Goal: Participate in discussion

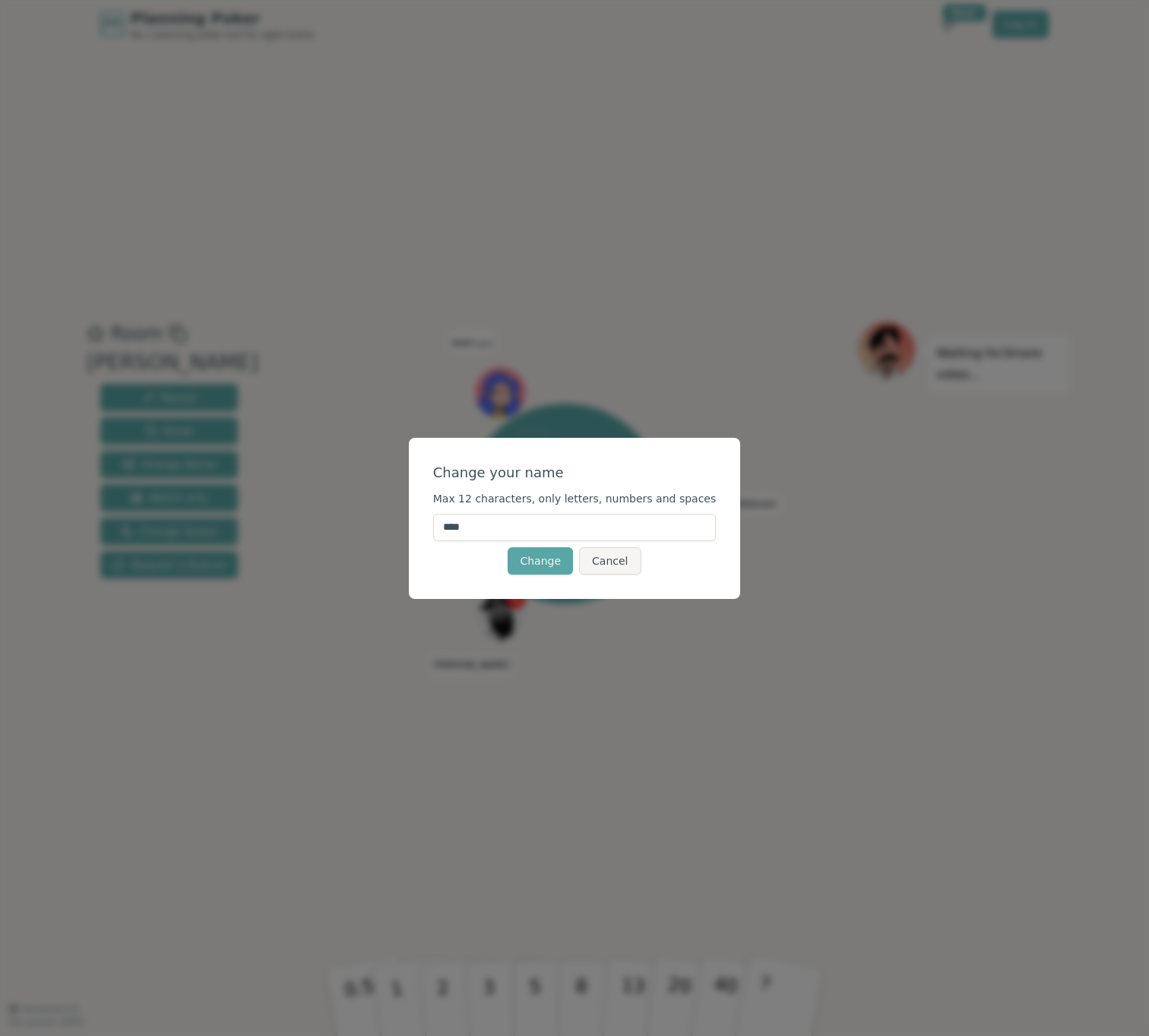
drag, startPoint x: 478, startPoint y: 530, endPoint x: 401, endPoint y: 521, distance: 77.5
click at [401, 521] on div "Change your name Max 12 characters, only letters, numbers and spaces **** Chang…" at bounding box center [574, 518] width 1149 height 1036
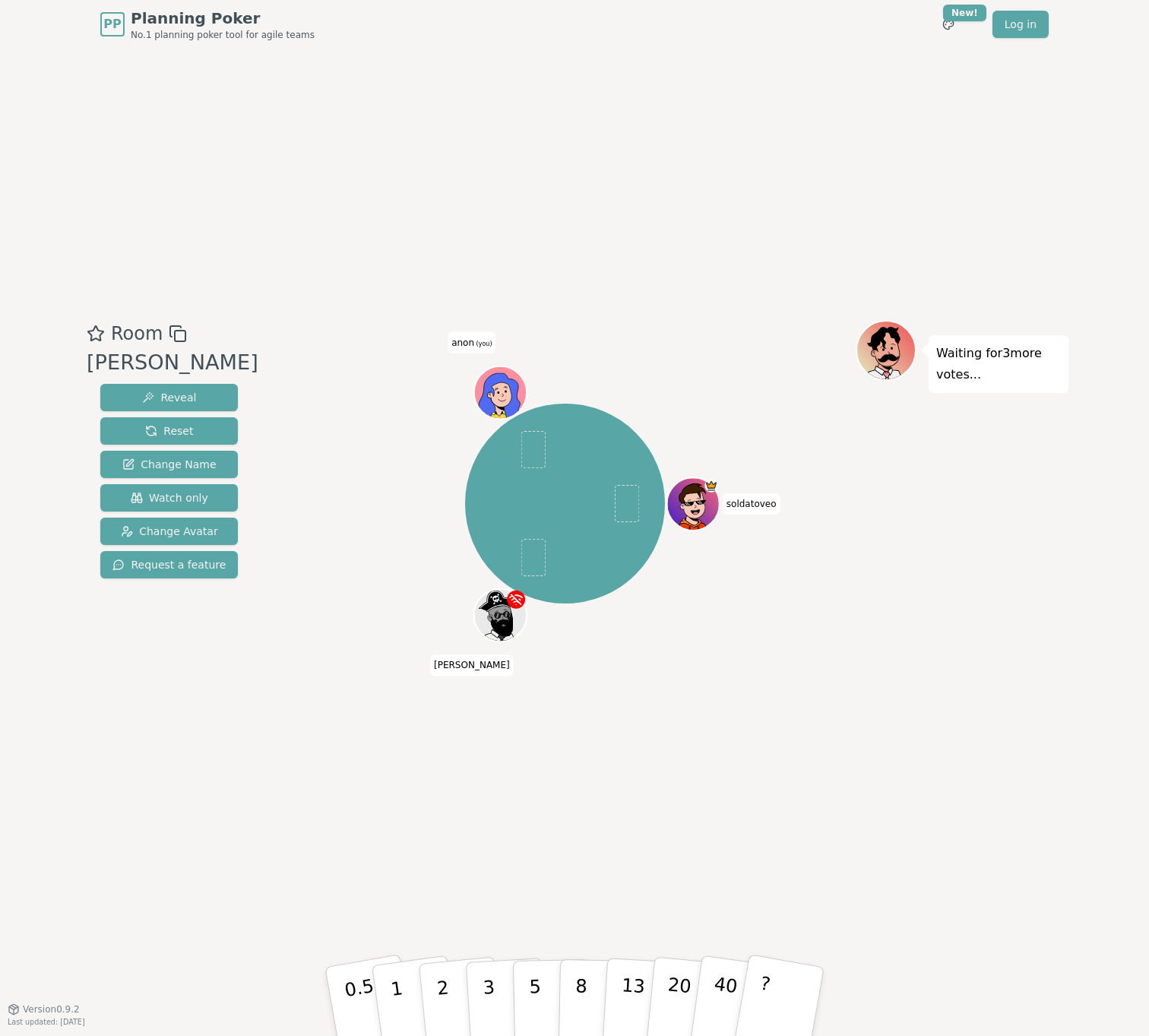
click at [469, 342] on span "anon (you)" at bounding box center [471, 341] width 48 height 22
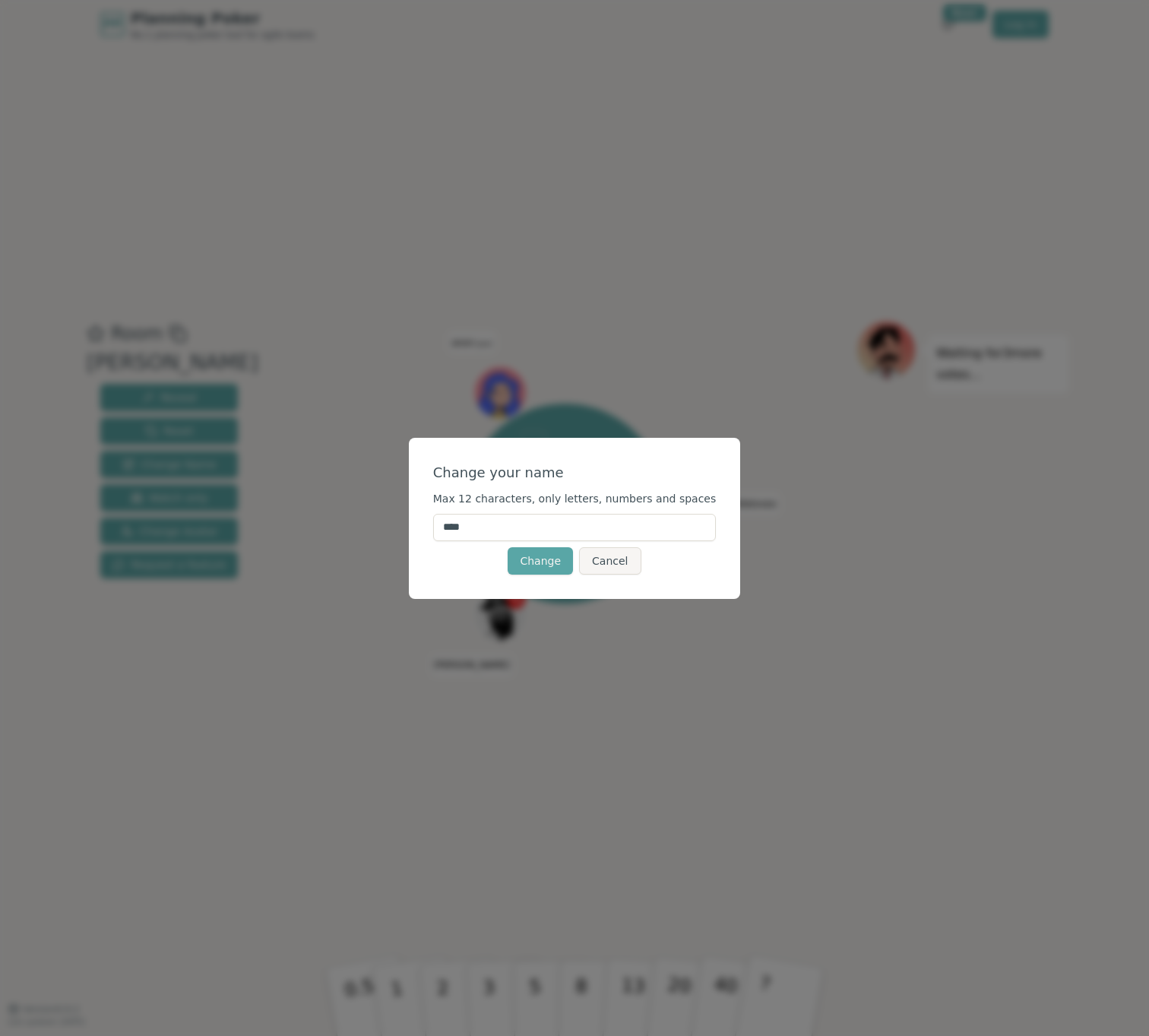
drag, startPoint x: 488, startPoint y: 529, endPoint x: 402, endPoint y: 517, distance: 86.8
click at [402, 517] on div "Change your name Max 12 characters, only letters, numbers and spaces **** Chang…" at bounding box center [574, 518] width 1149 height 1036
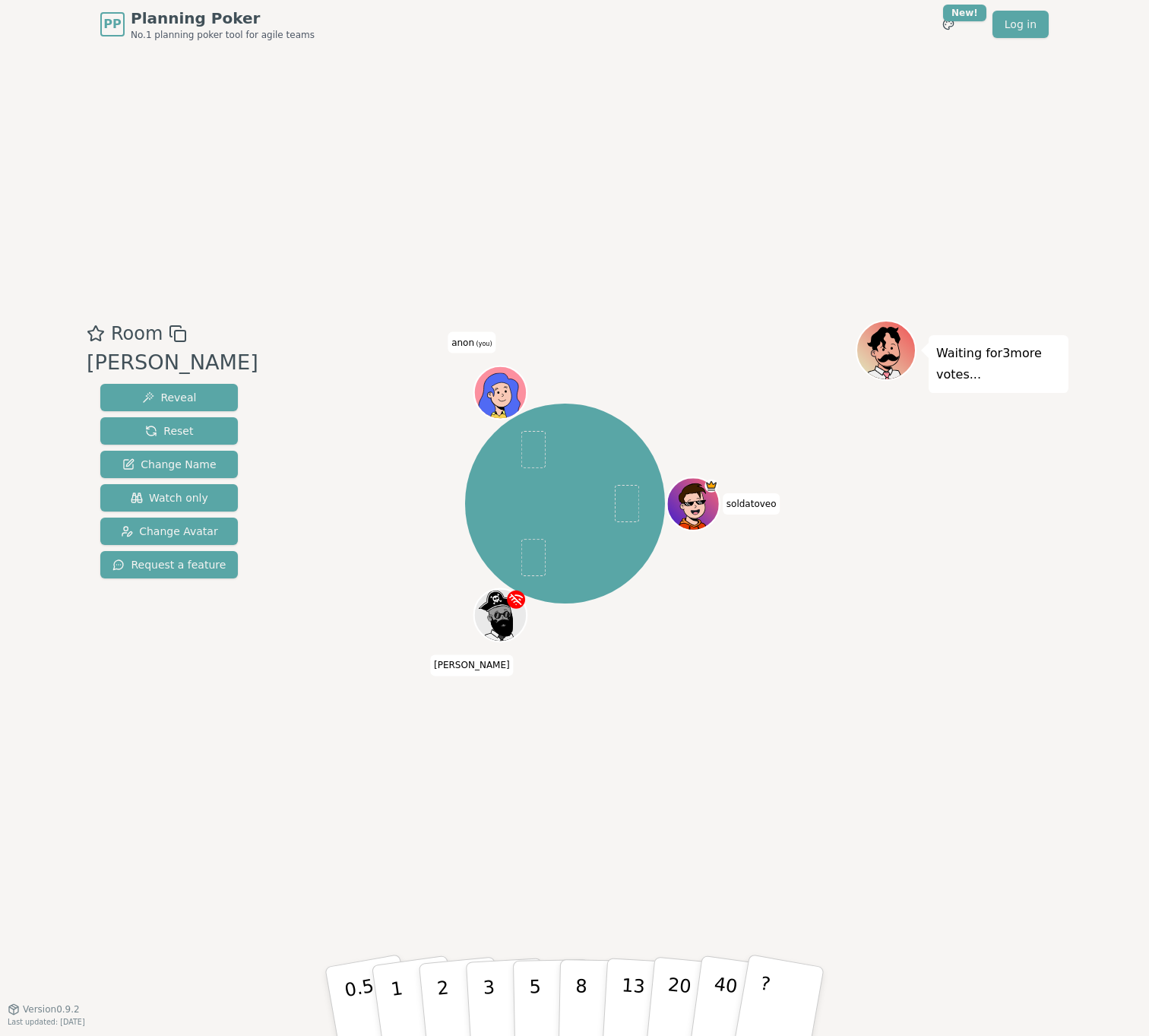
click at [493, 390] on icon at bounding box center [502, 392] width 51 height 6
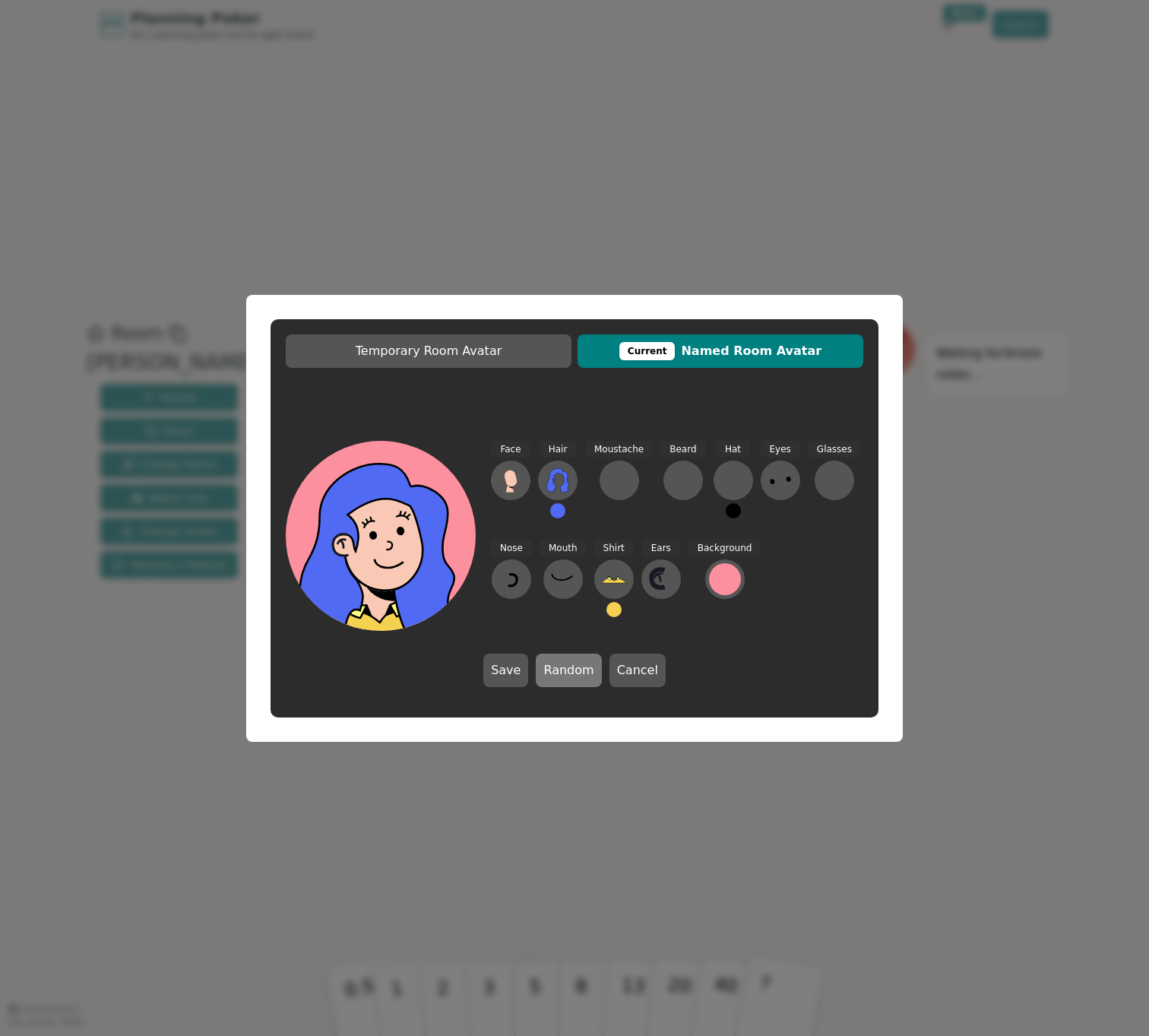
click at [581, 679] on button "Random" at bounding box center [569, 670] width 66 height 34
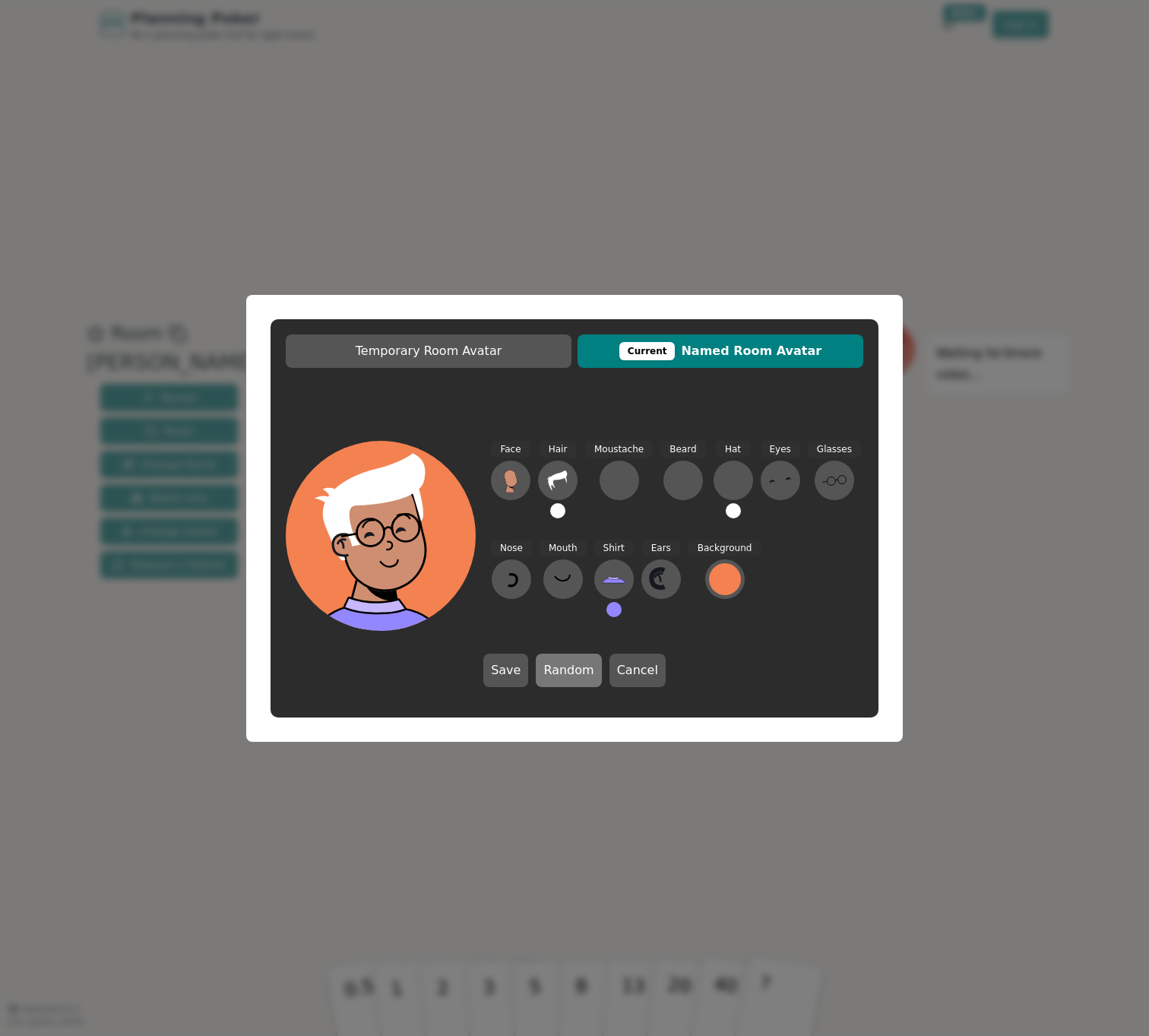
click at [582, 679] on button "Random" at bounding box center [569, 670] width 66 height 34
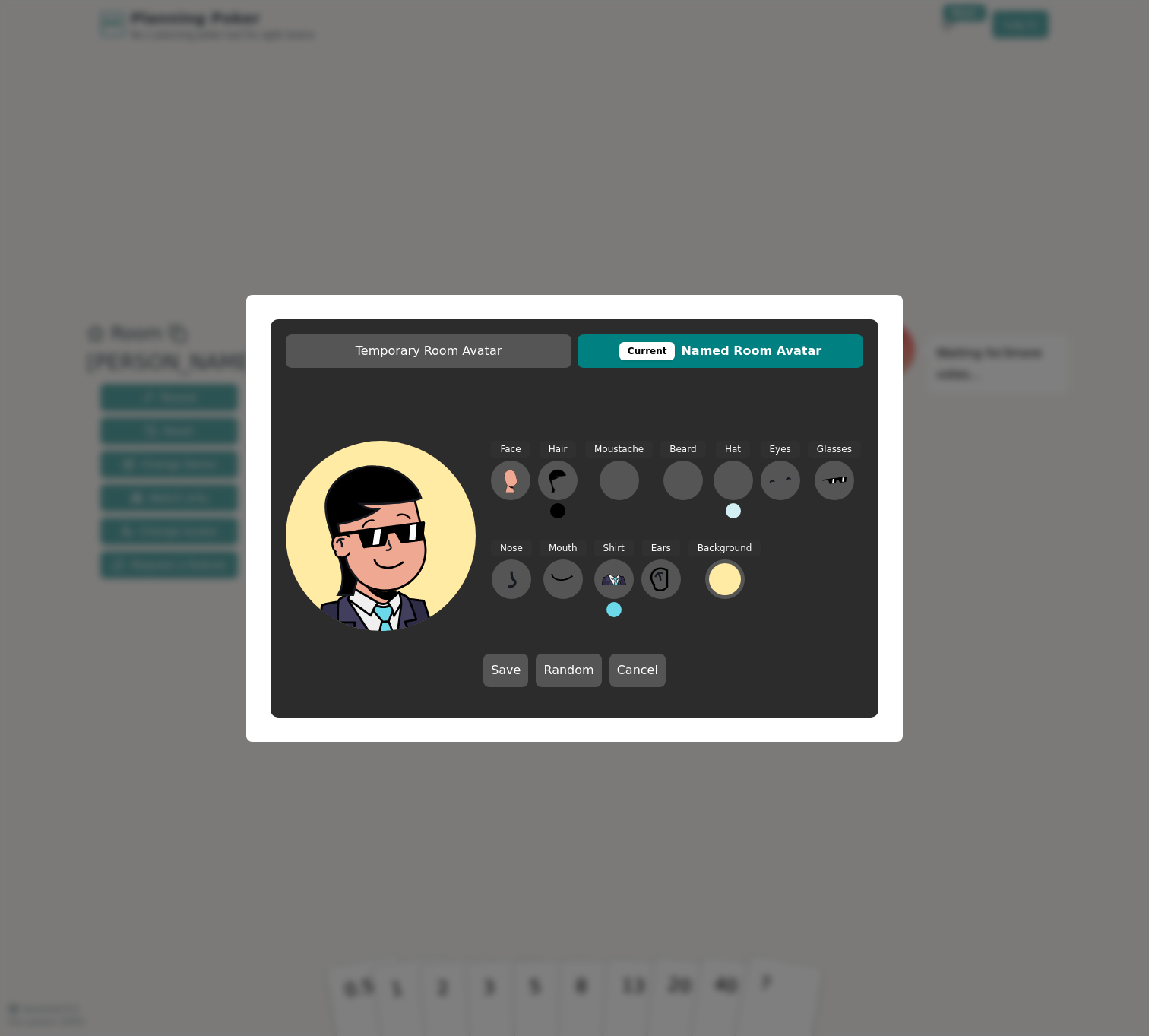
click at [512, 672] on button "Save" at bounding box center [506, 670] width 45 height 34
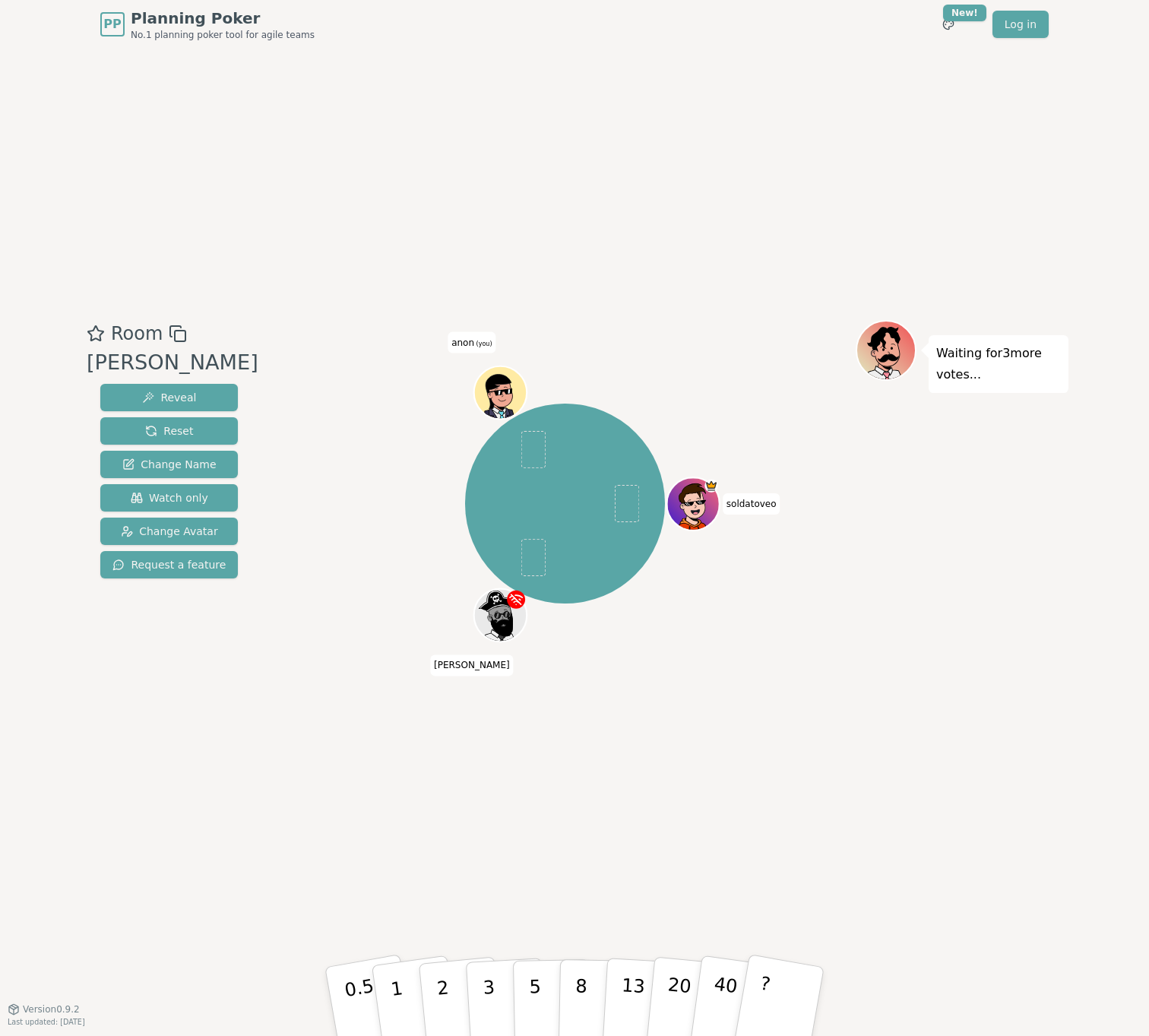
click at [468, 335] on span "anon (you)" at bounding box center [471, 341] width 48 height 22
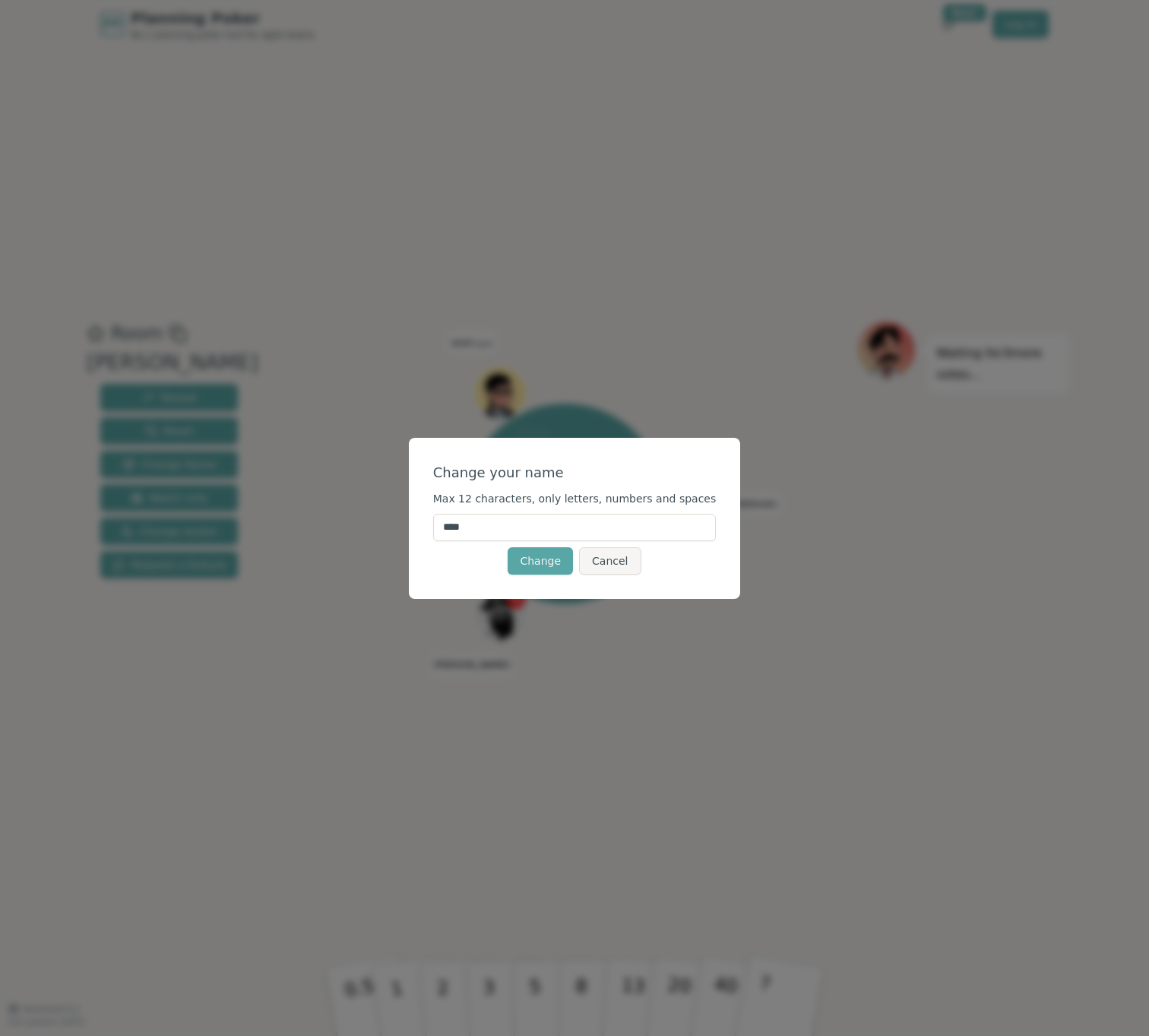
drag, startPoint x: 471, startPoint y: 525, endPoint x: 402, endPoint y: 520, distance: 69.2
click at [402, 520] on div "Change your name Max 12 characters, only letters, numbers and spaces **** Chang…" at bounding box center [574, 518] width 1149 height 1036
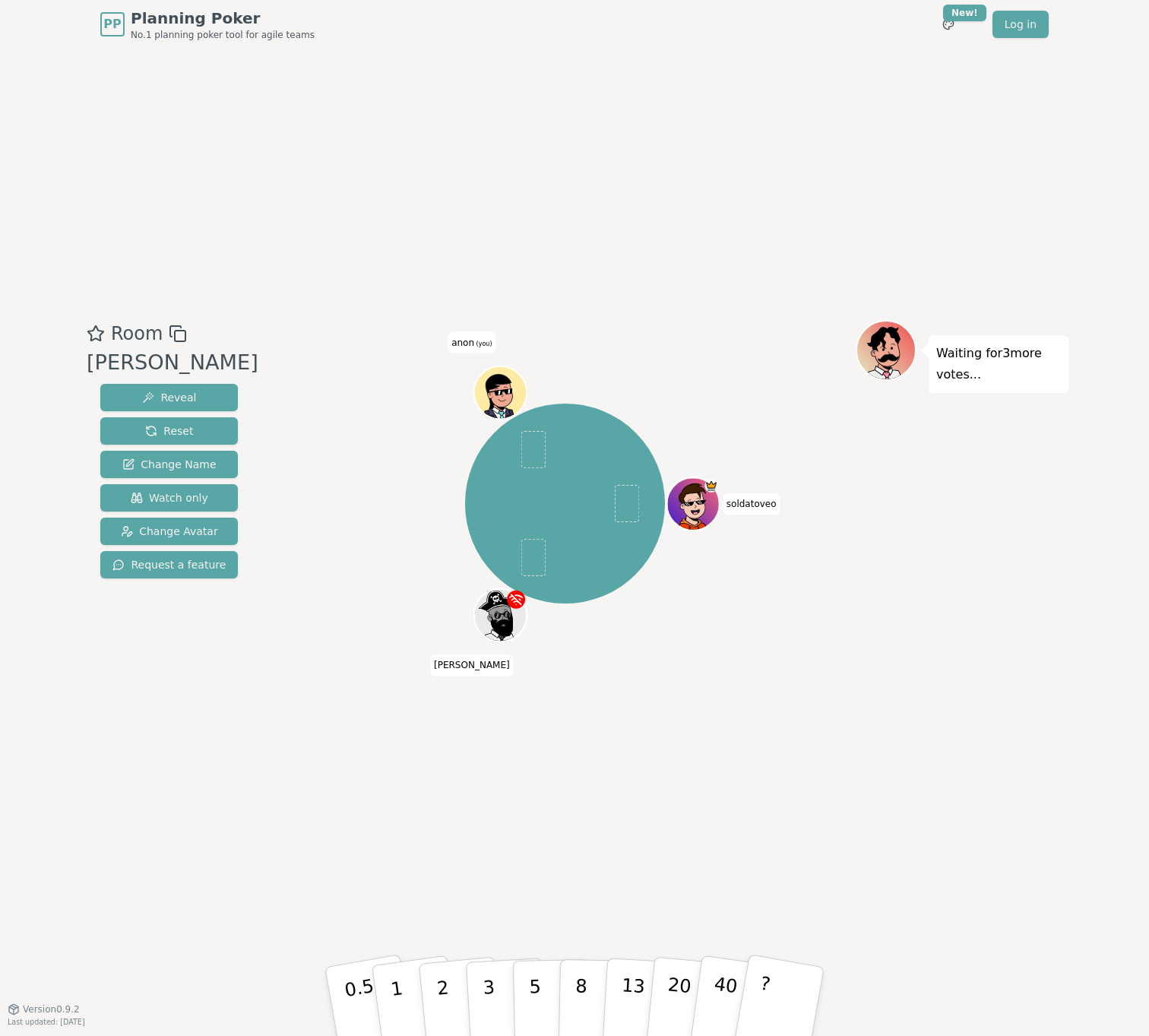
click at [481, 343] on span "(you)" at bounding box center [482, 342] width 18 height 7
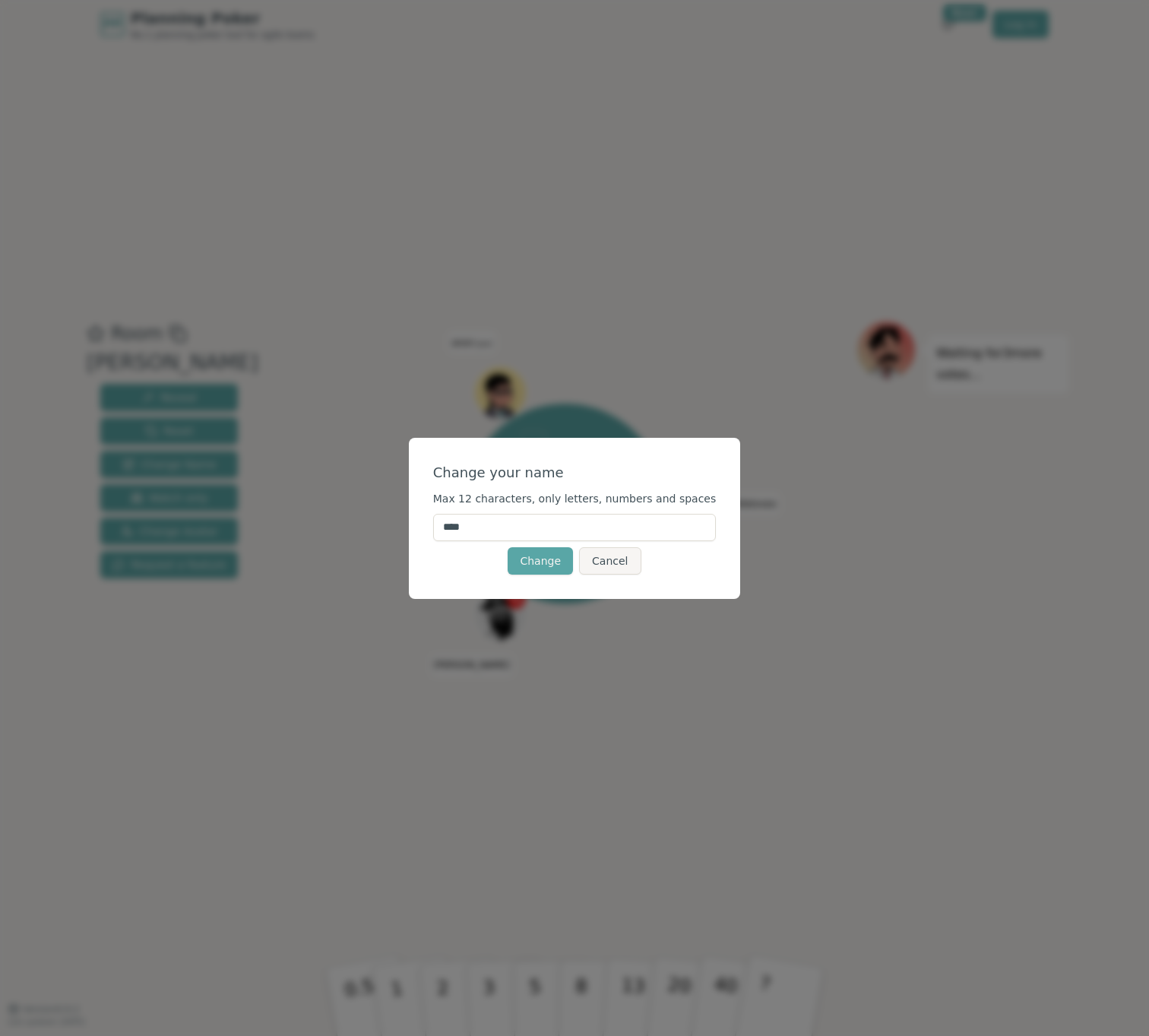
click at [485, 535] on input "****" at bounding box center [574, 526] width 283 height 27
type input "*"
type input "*****"
click at [552, 569] on button "Change" at bounding box center [541, 560] width 66 height 27
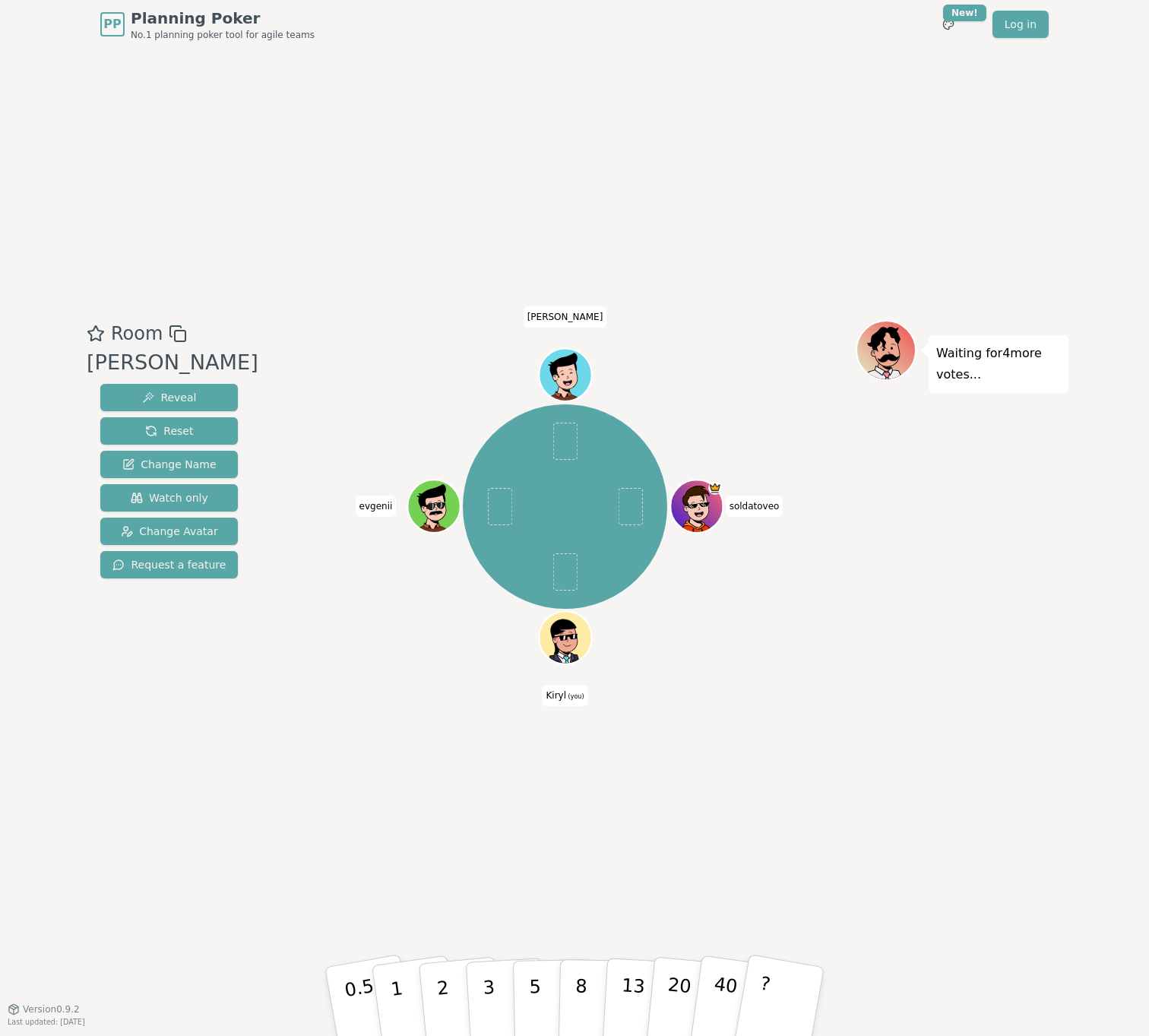
click at [573, 646] on icon at bounding box center [567, 646] width 25 height 9
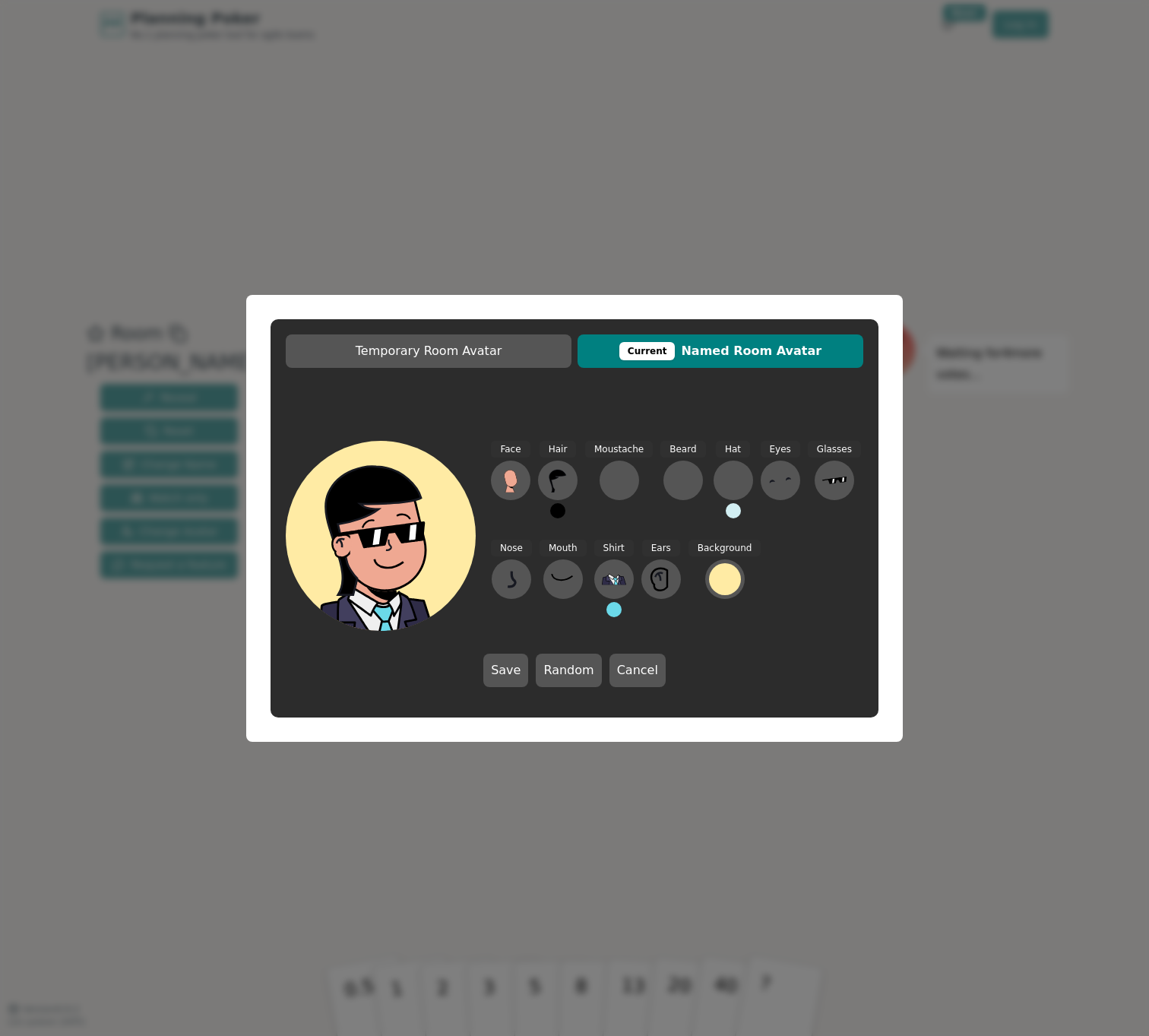
click at [496, 871] on div "Temporary Room Avatar Current Named Room Avatar Face Hair Moustache Beard Hat E…" at bounding box center [574, 518] width 1149 height 1036
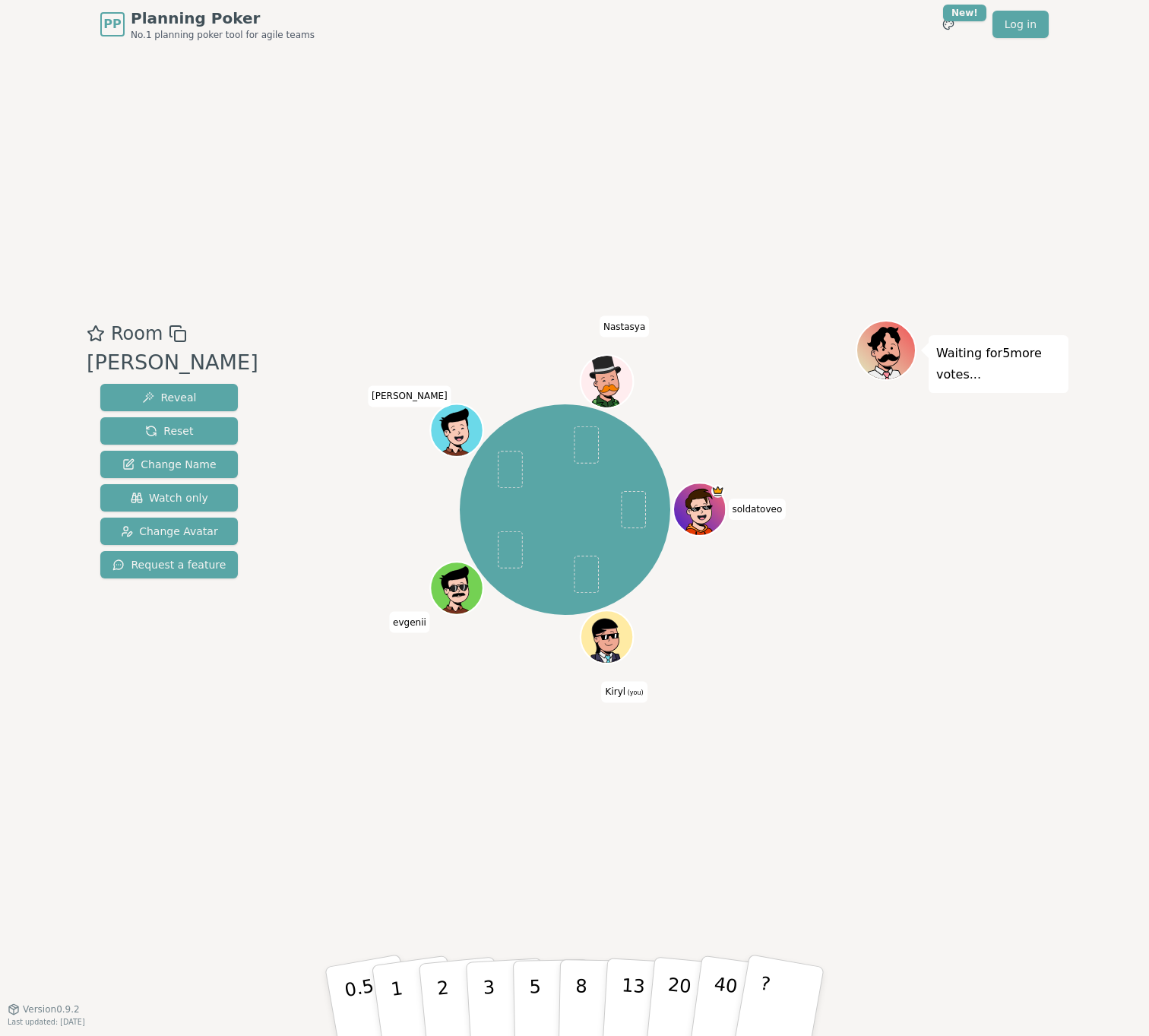
click at [606, 646] on icon at bounding box center [608, 645] width 25 height 9
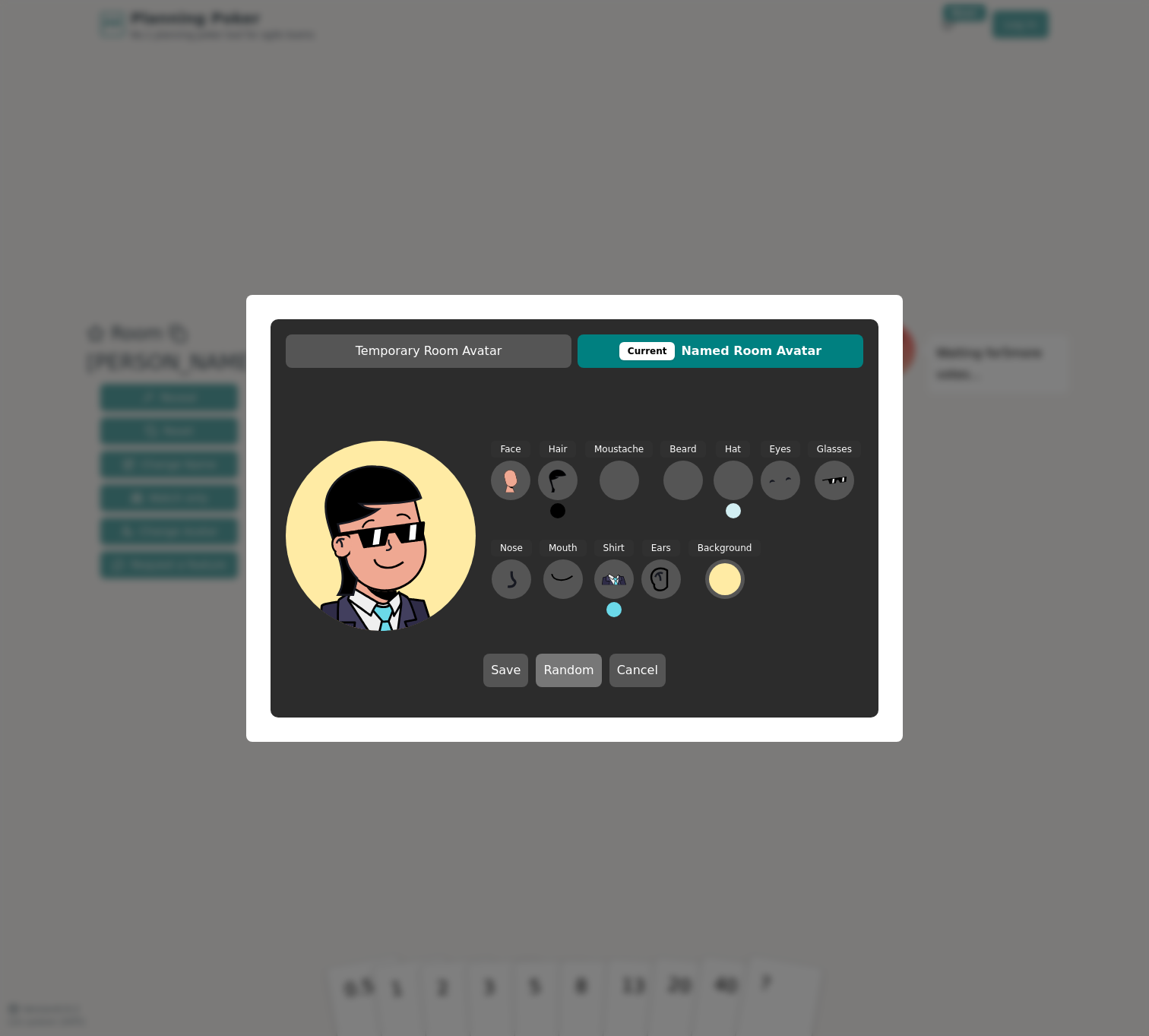
click at [560, 680] on button "Random" at bounding box center [569, 670] width 66 height 34
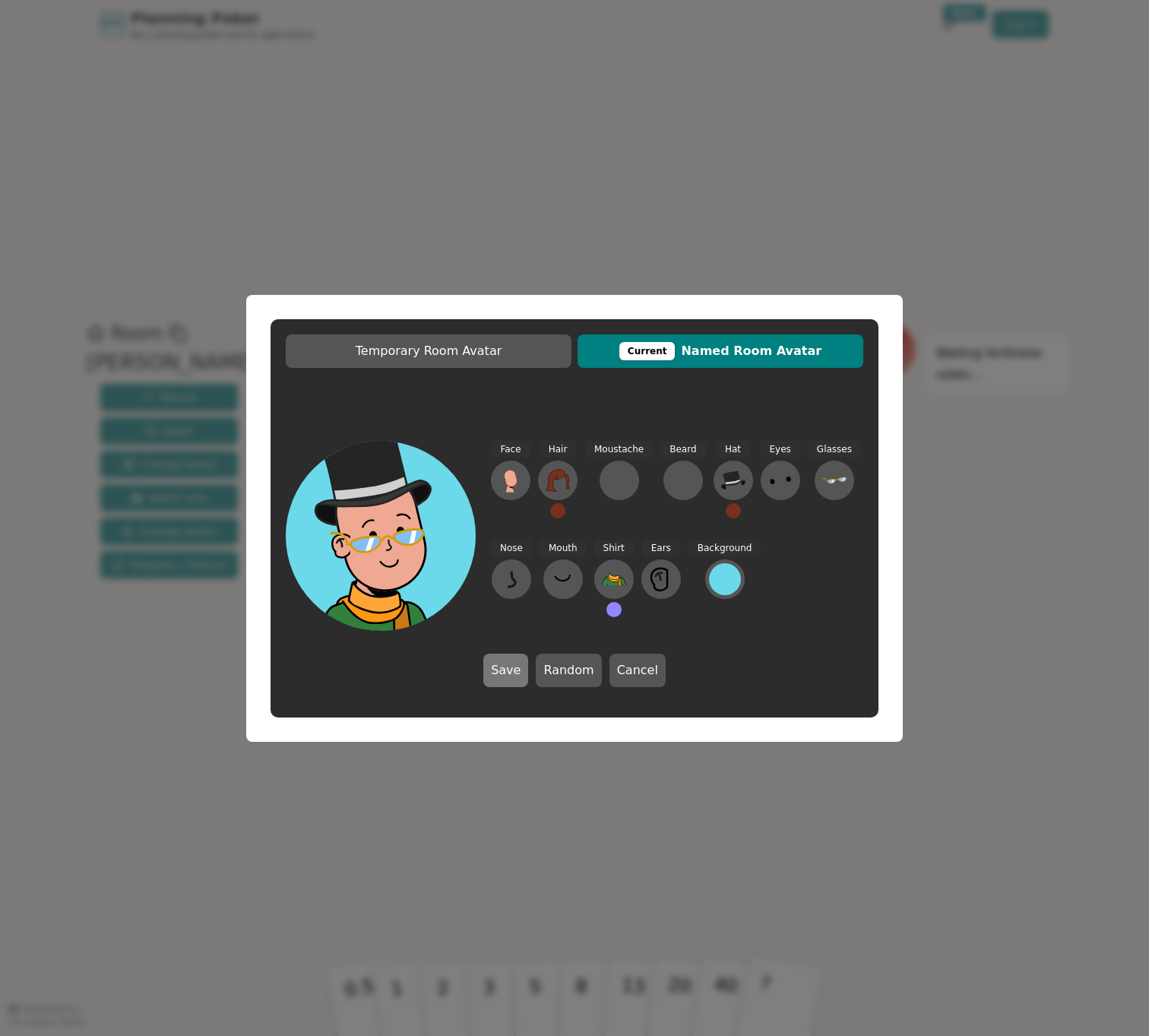
click at [502, 673] on button "Save" at bounding box center [506, 670] width 45 height 34
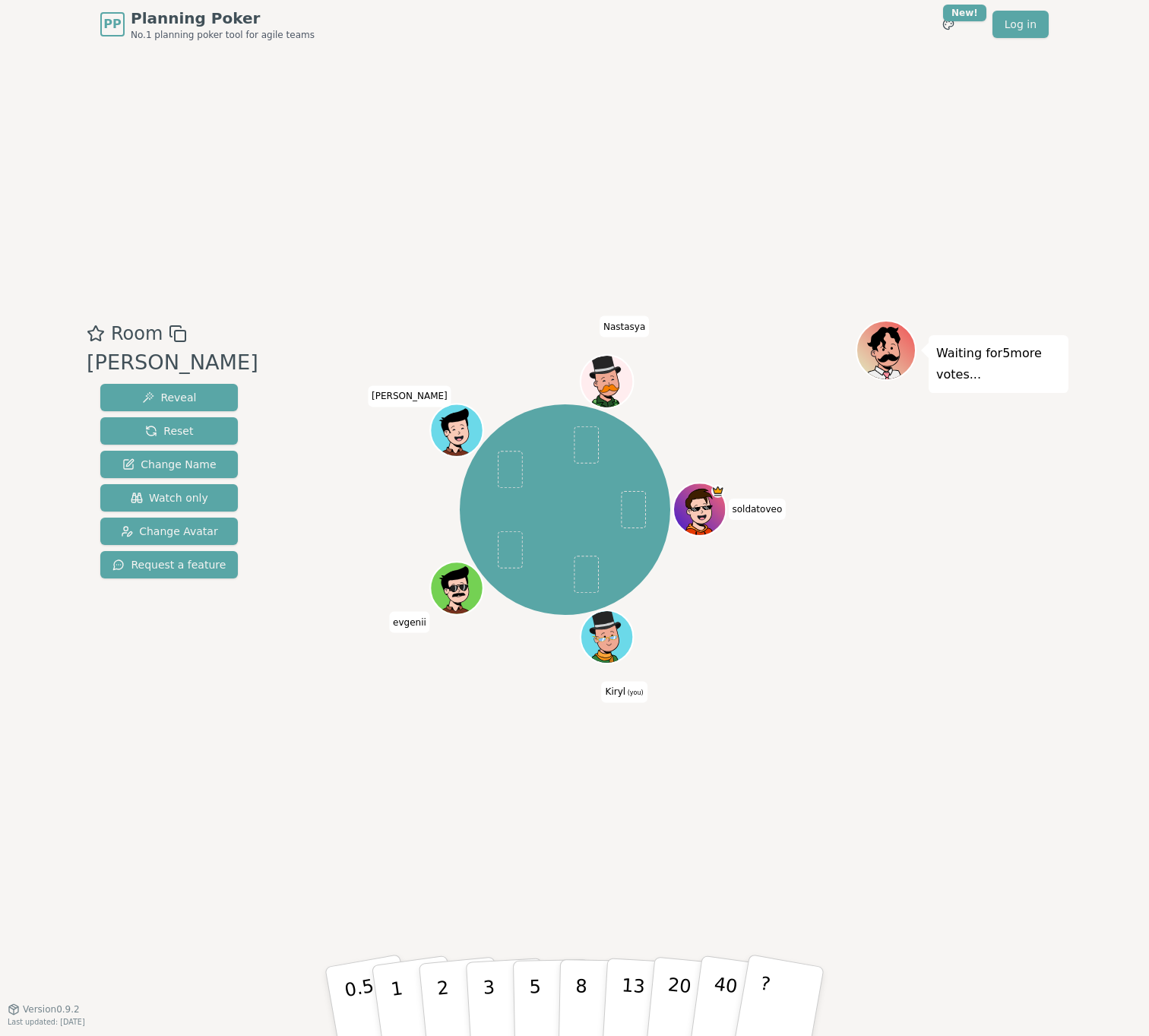
click at [620, 644] on icon at bounding box center [608, 644] width 25 height 8
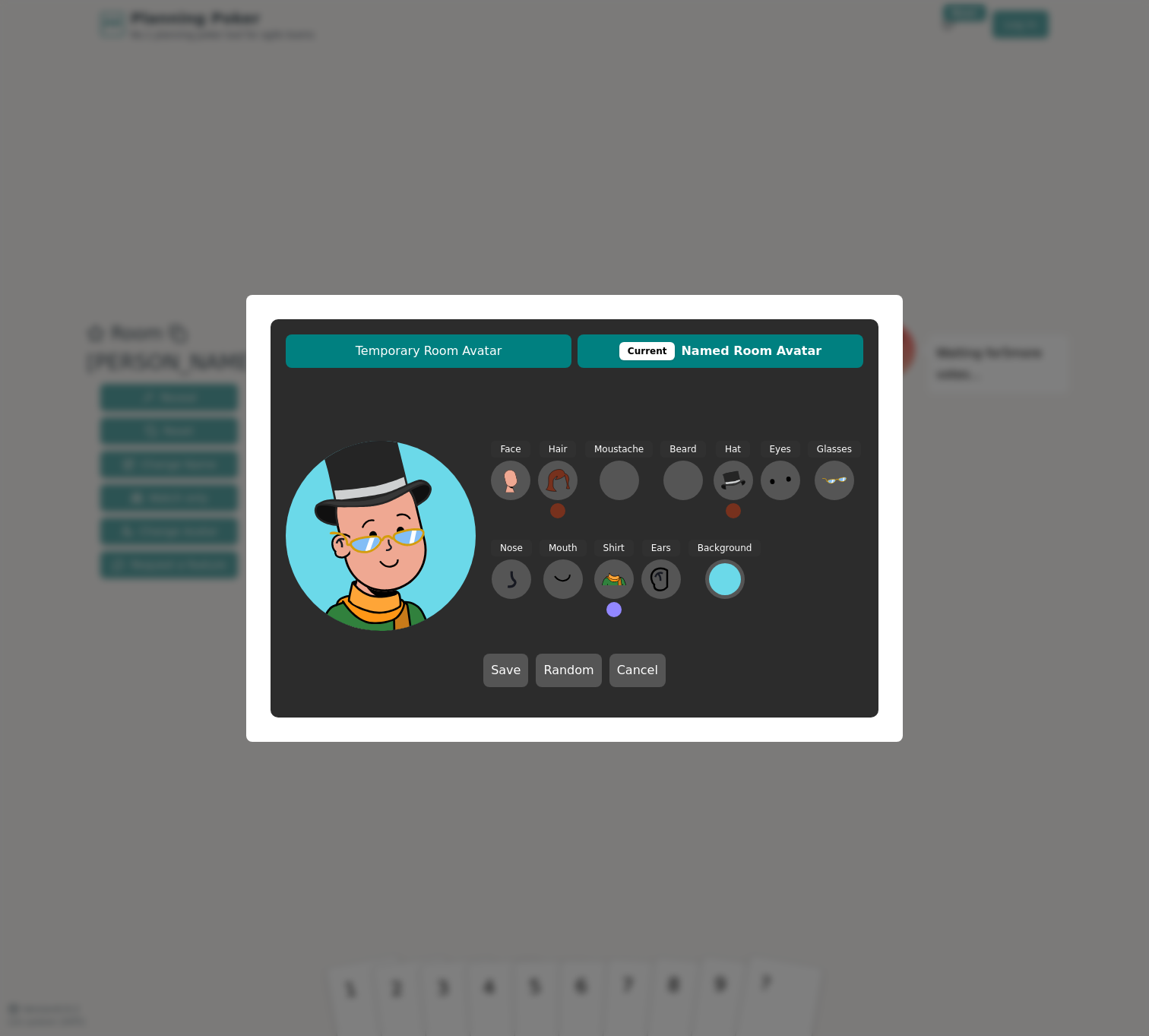
click at [485, 344] on span "Temporary Room Avatar" at bounding box center [429, 351] width 271 height 18
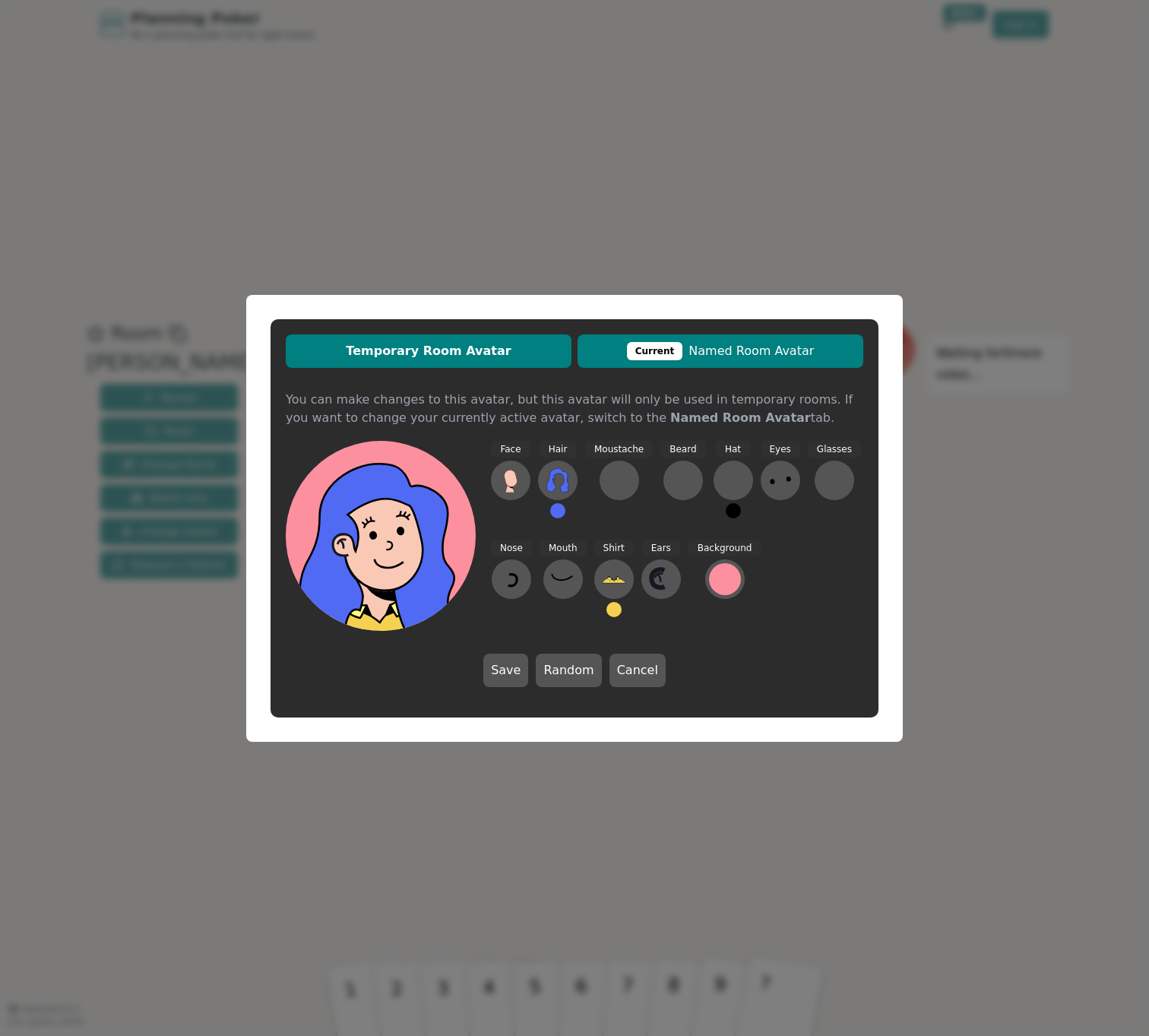
click at [661, 343] on div "Current" at bounding box center [655, 351] width 56 height 18
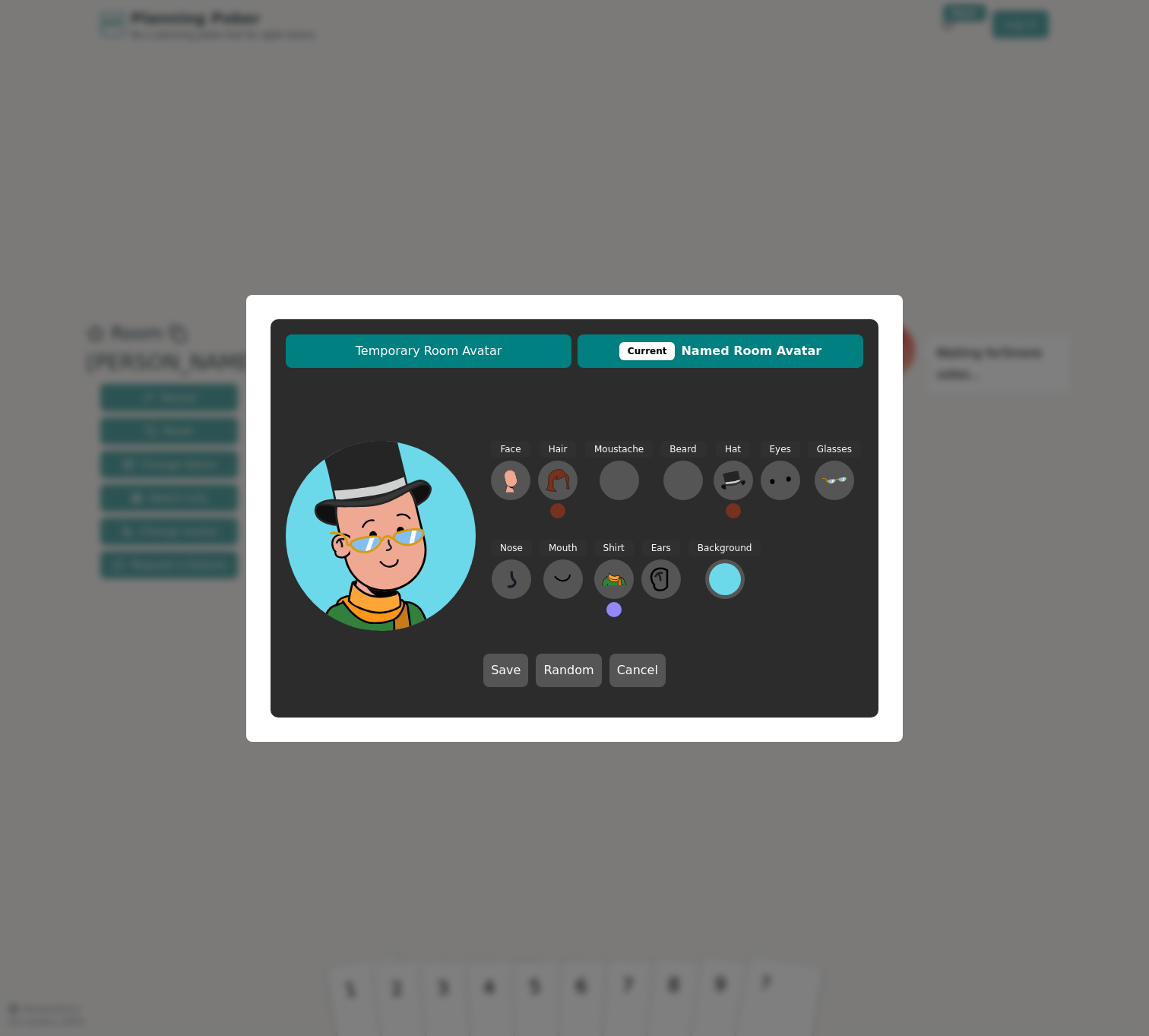
click at [482, 347] on span "Temporary Room Avatar" at bounding box center [429, 351] width 271 height 18
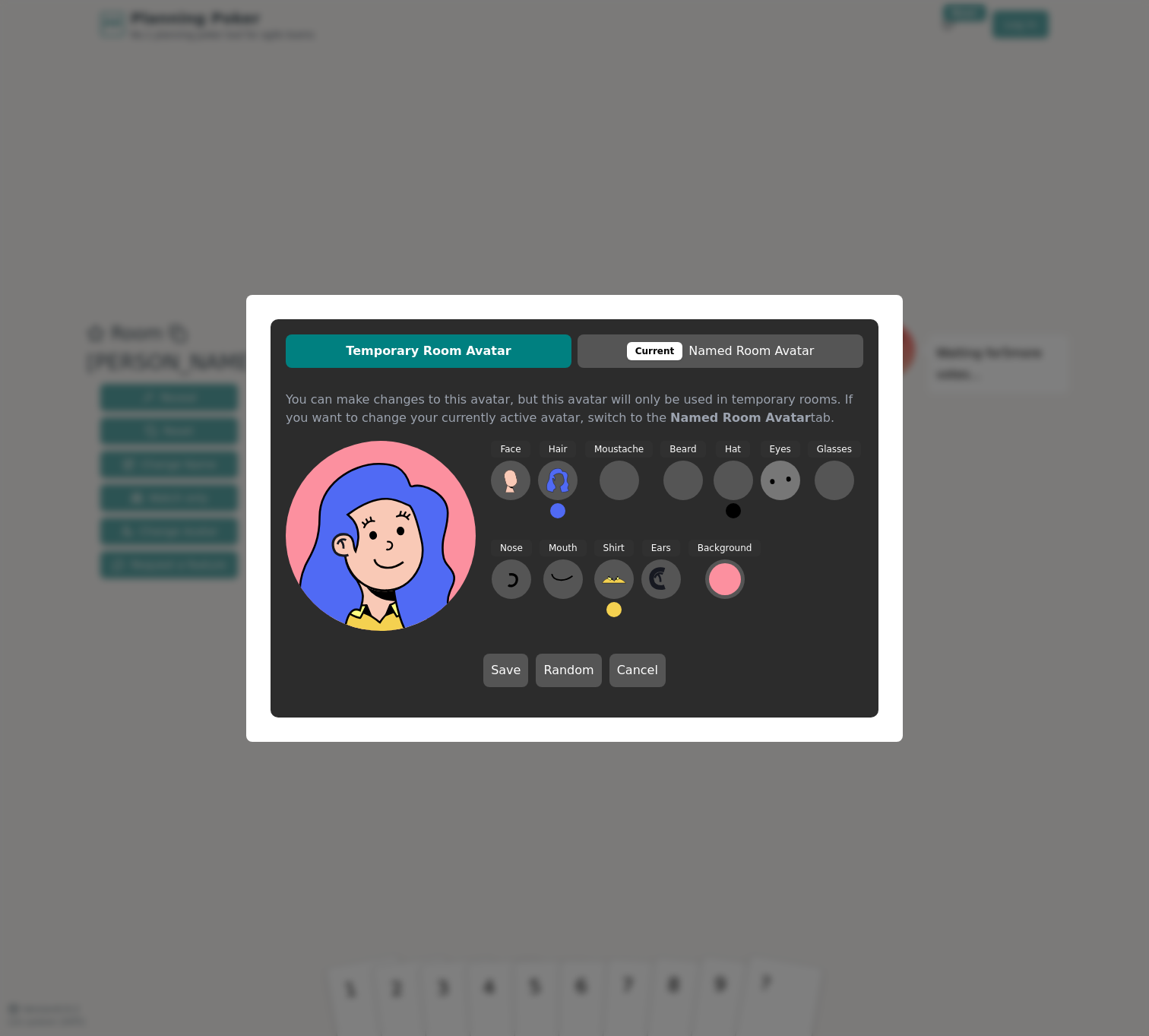
click at [773, 491] on icon at bounding box center [780, 480] width 24 height 24
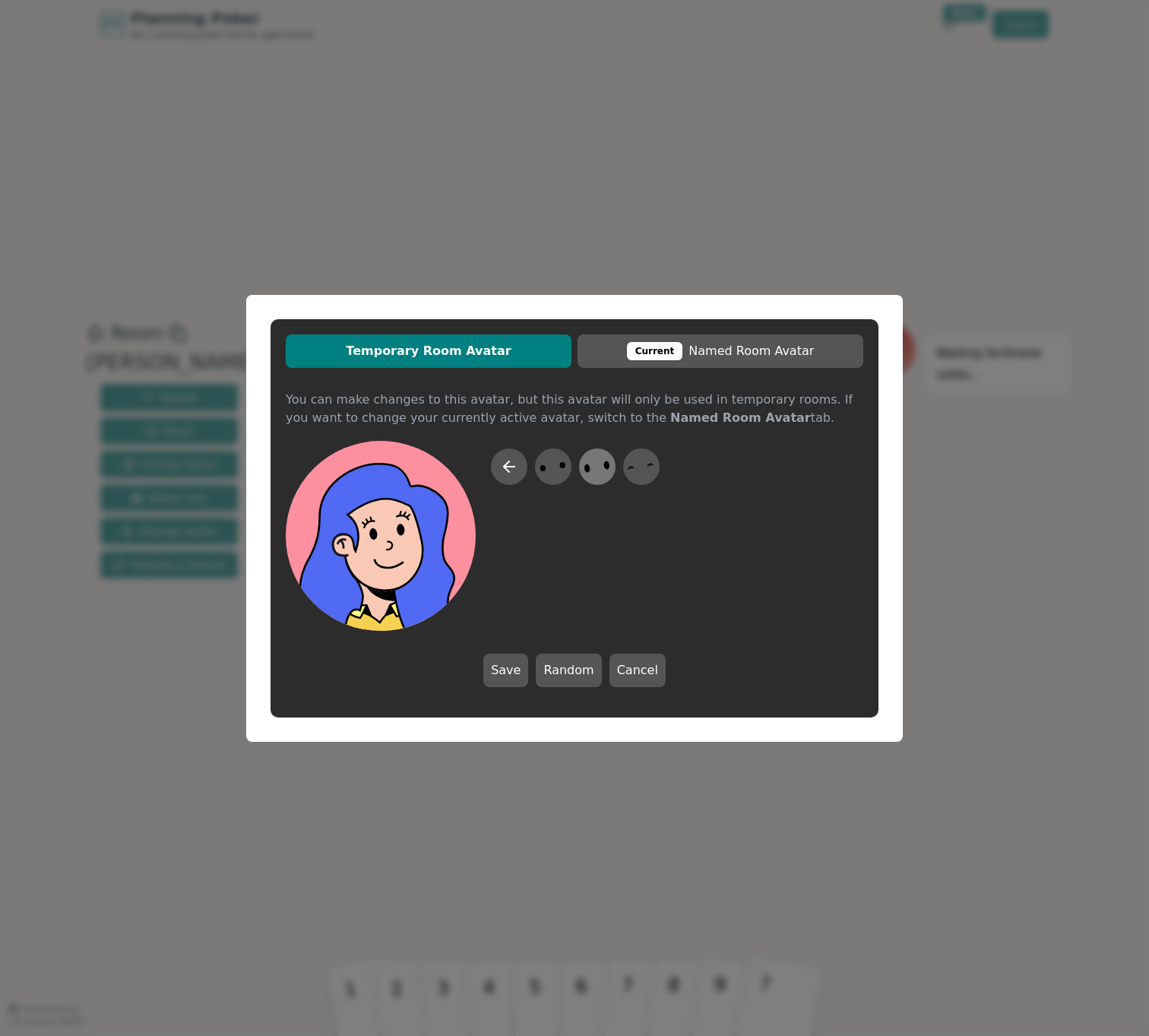
click at [606, 461] on icon at bounding box center [597, 466] width 30 height 34
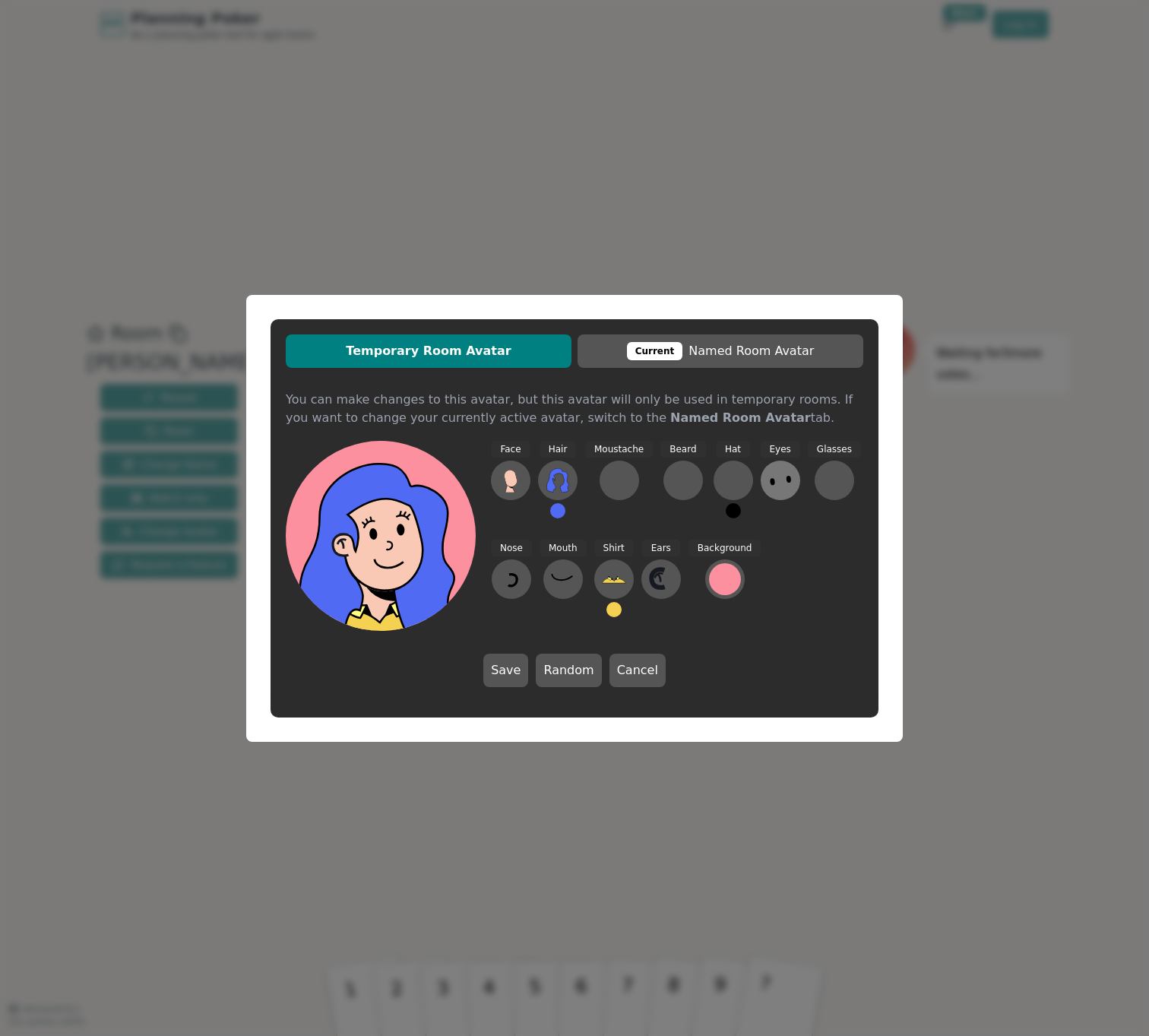
click at [782, 488] on icon at bounding box center [780, 480] width 24 height 24
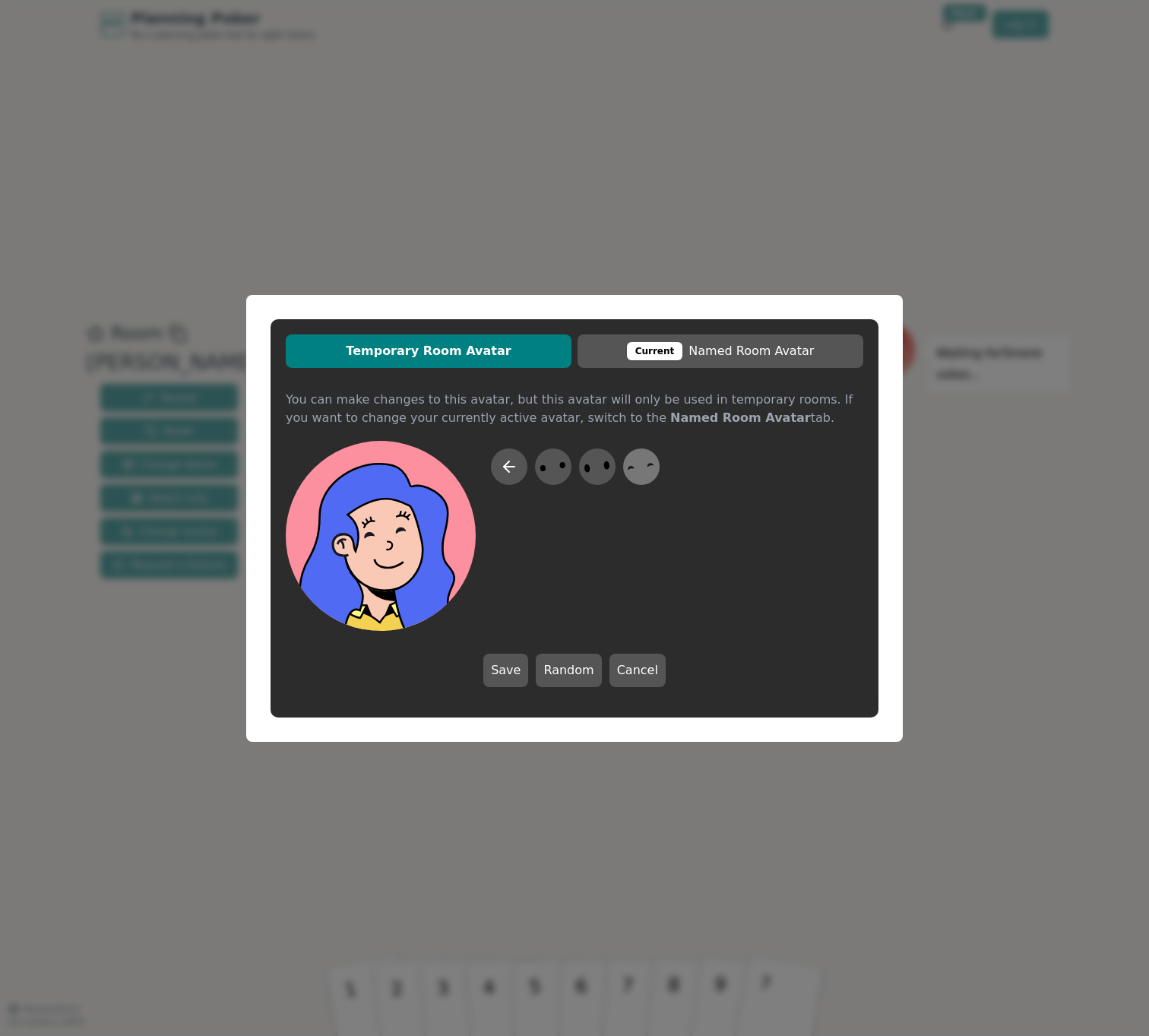
click at [658, 474] on div at bounding box center [640, 466] width 42 height 49
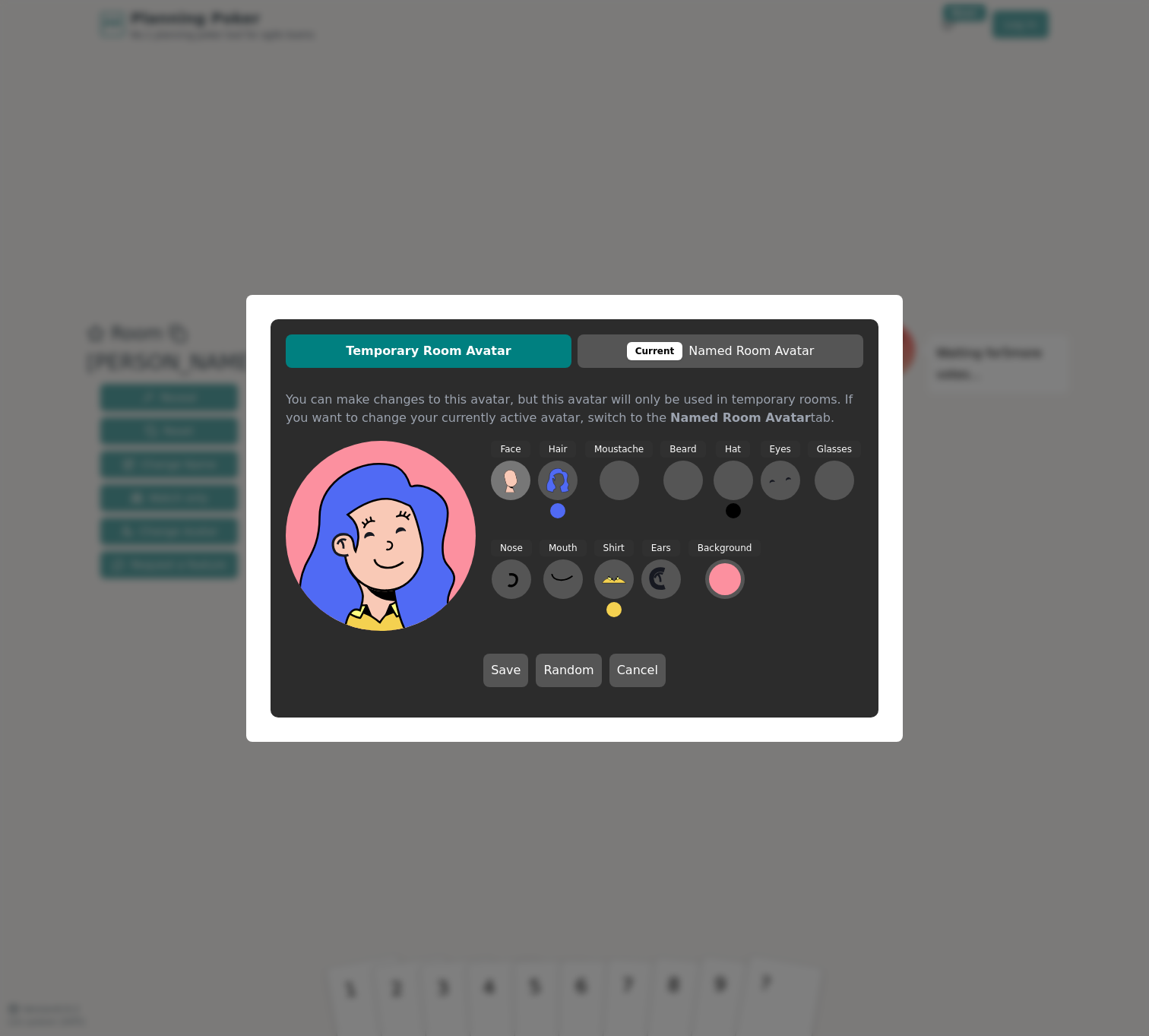
click at [508, 485] on icon at bounding box center [511, 478] width 14 height 18
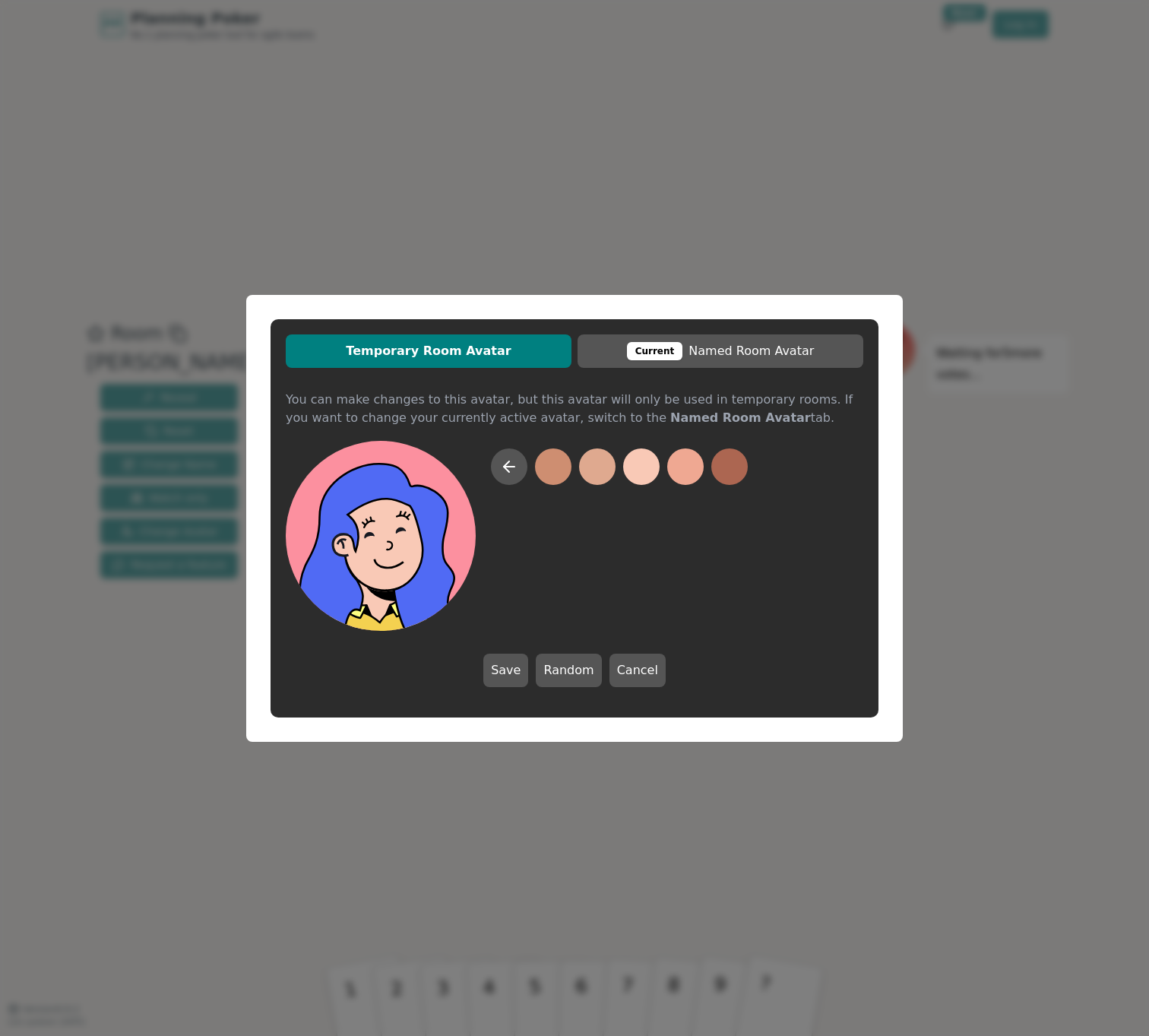
click at [642, 467] on button at bounding box center [641, 466] width 37 height 37
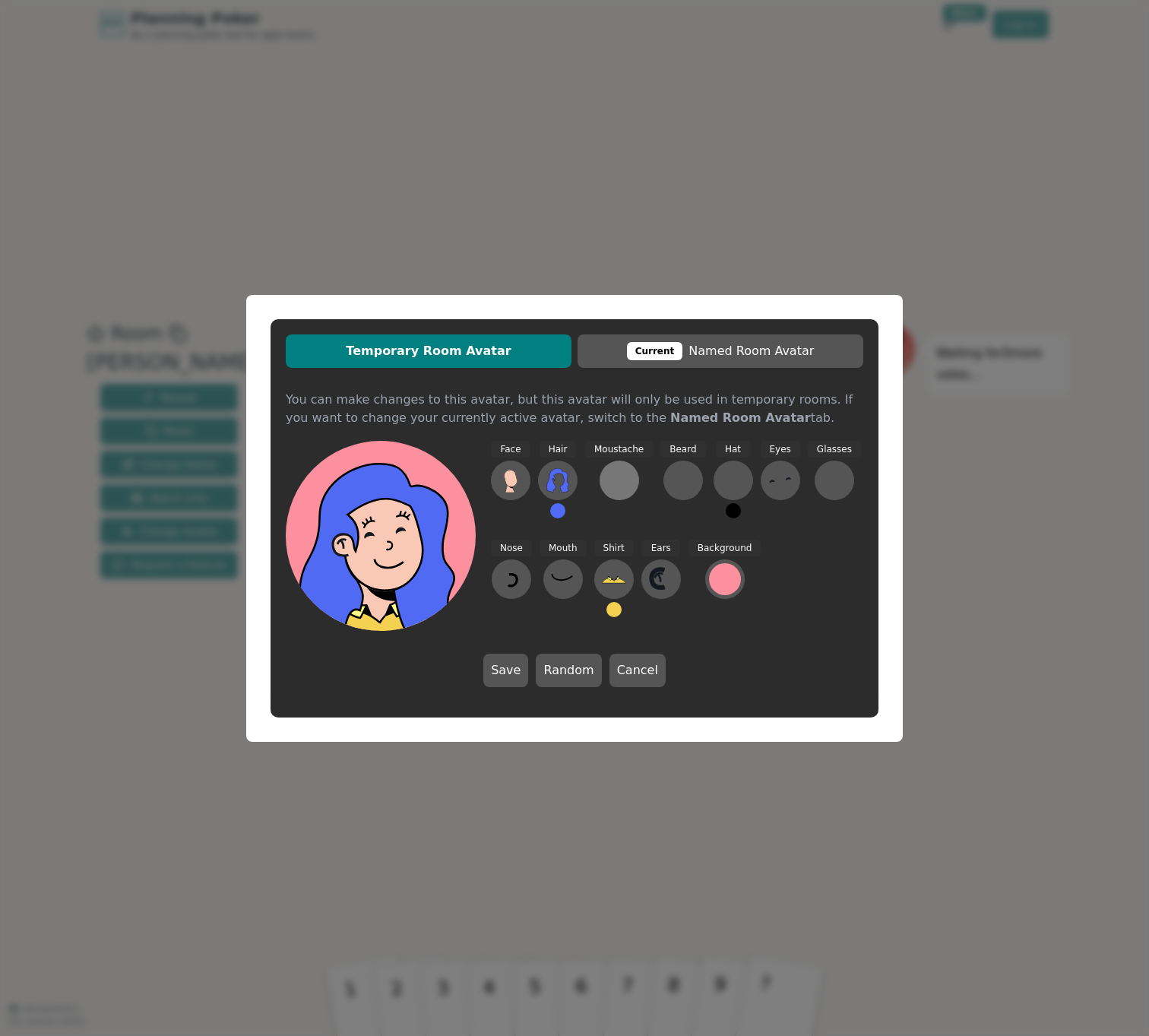
click at [615, 477] on div at bounding box center [620, 480] width 24 height 24
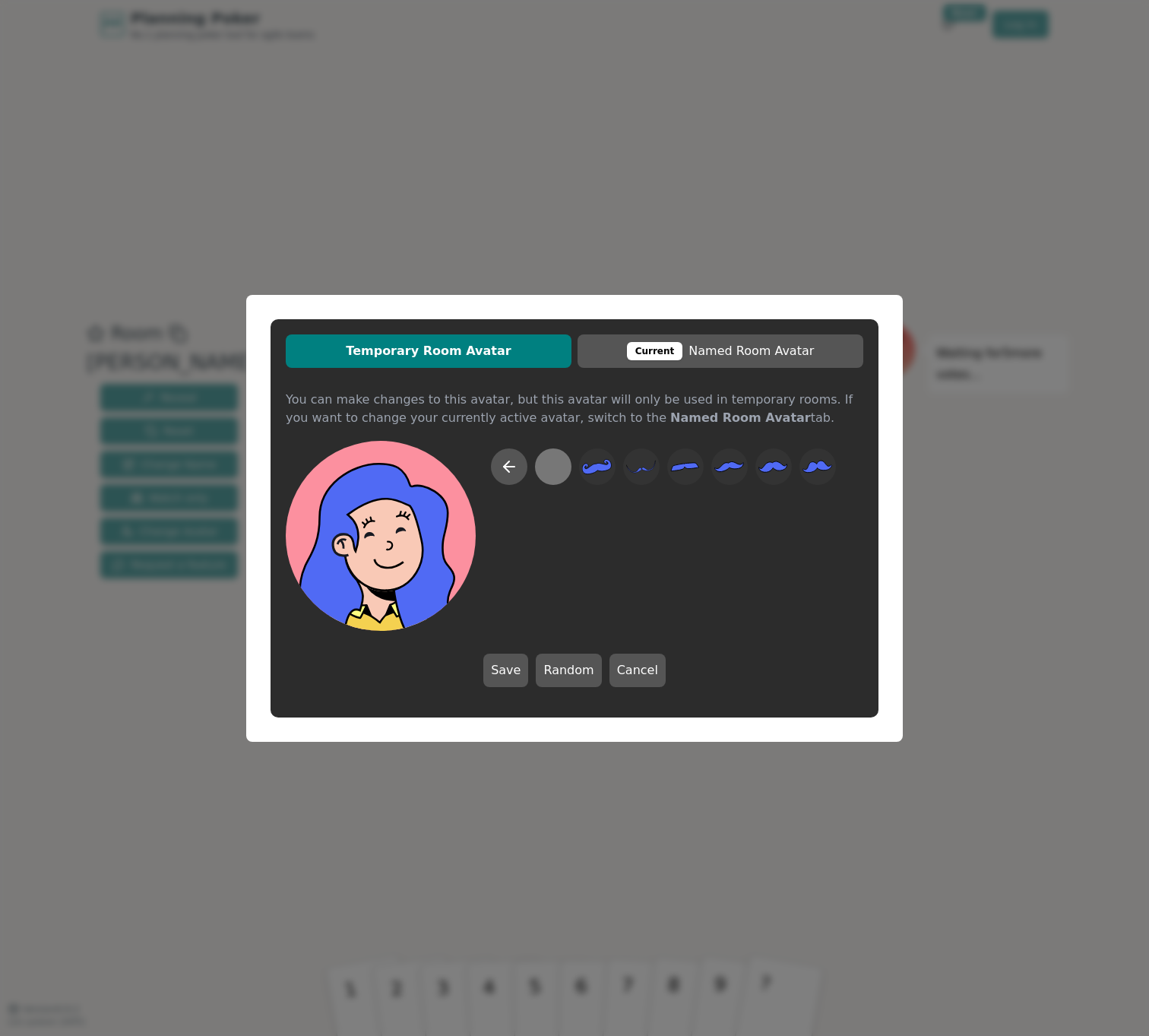
click at [559, 467] on div at bounding box center [553, 466] width 30 height 34
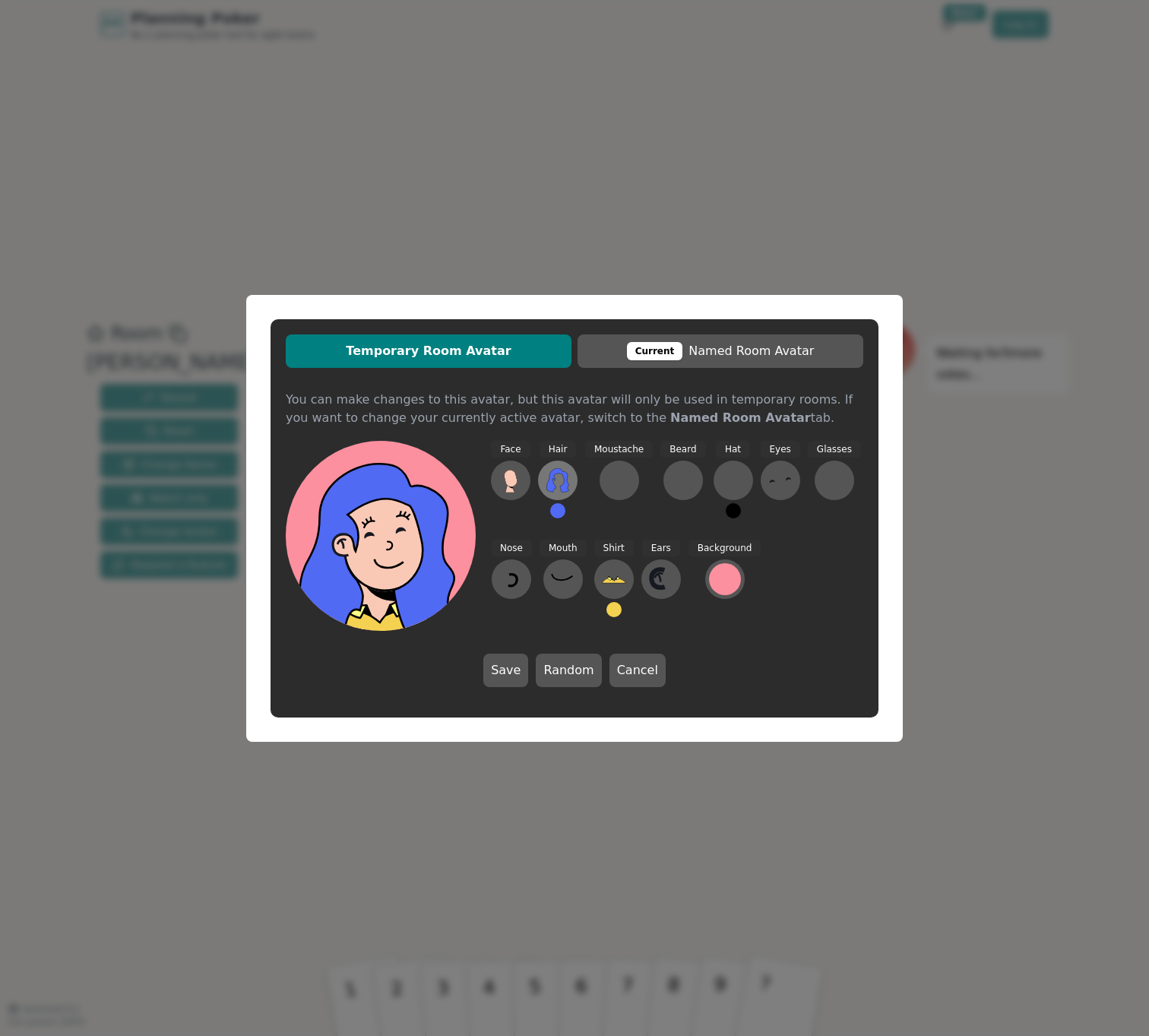
click at [571, 478] on button at bounding box center [558, 480] width 39 height 39
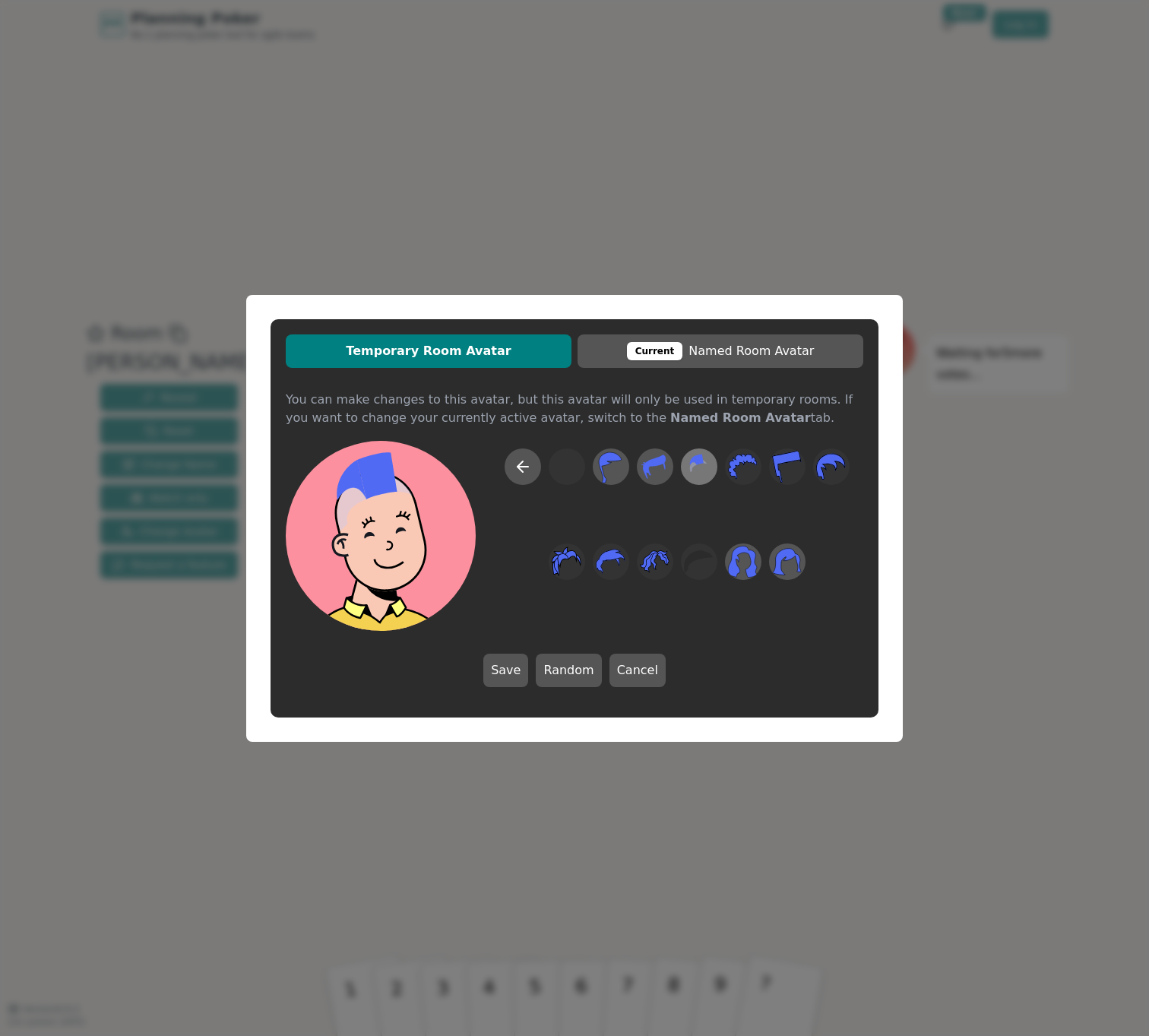
click at [704, 474] on icon at bounding box center [699, 466] width 30 height 34
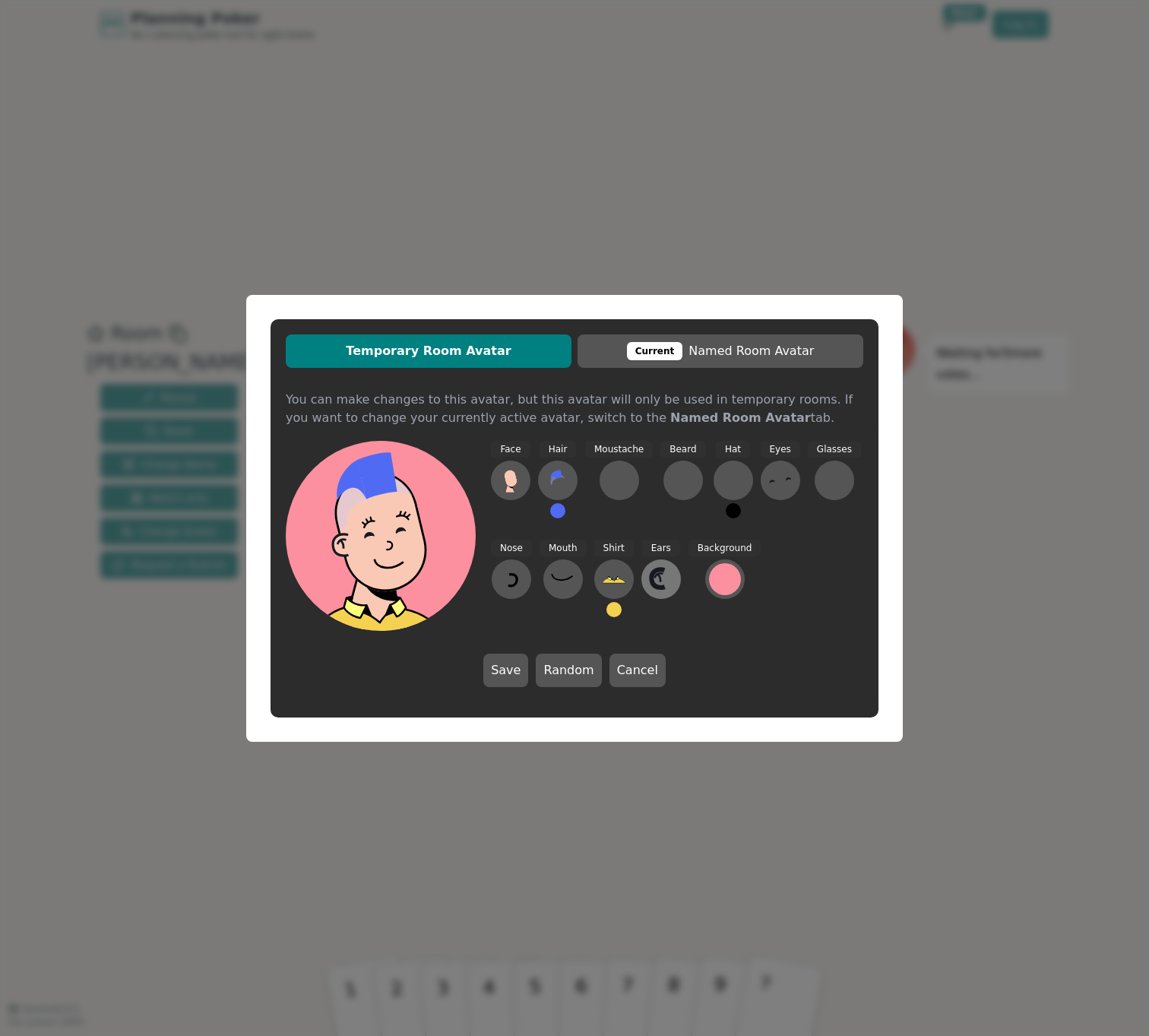
click at [652, 579] on icon at bounding box center [658, 578] width 13 height 18
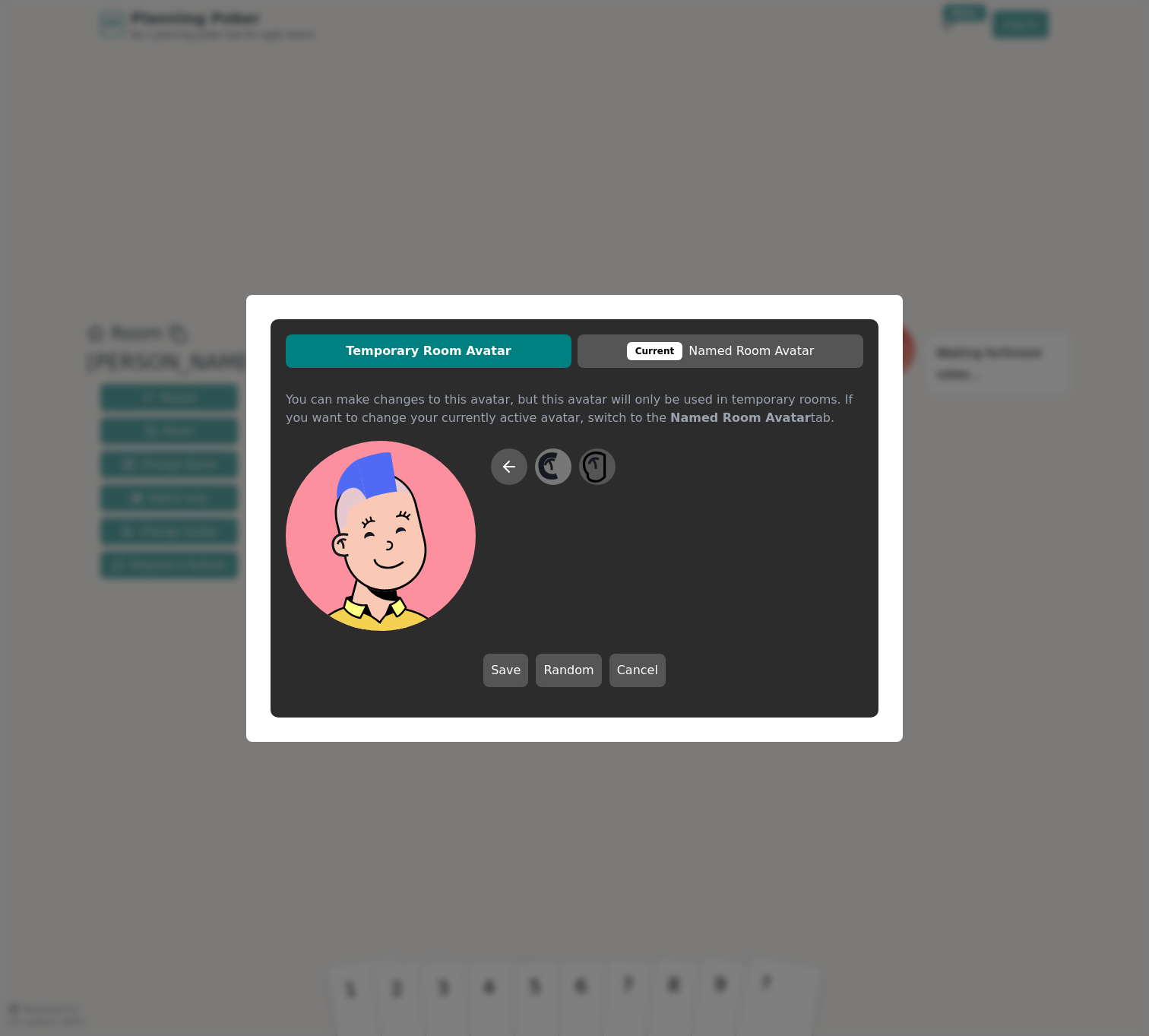
click at [562, 469] on icon at bounding box center [553, 466] width 30 height 34
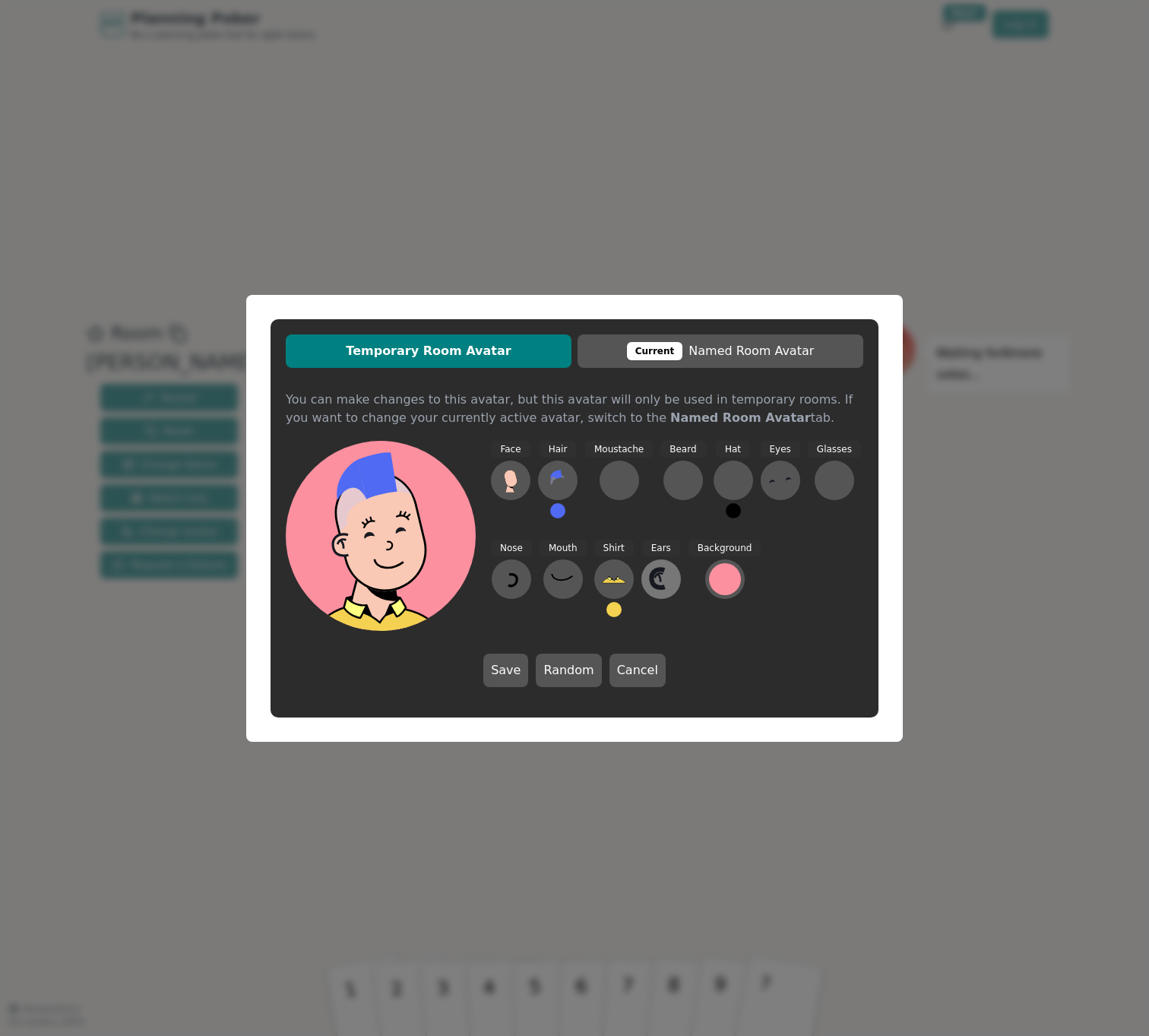
click at [674, 587] on button at bounding box center [661, 579] width 39 height 39
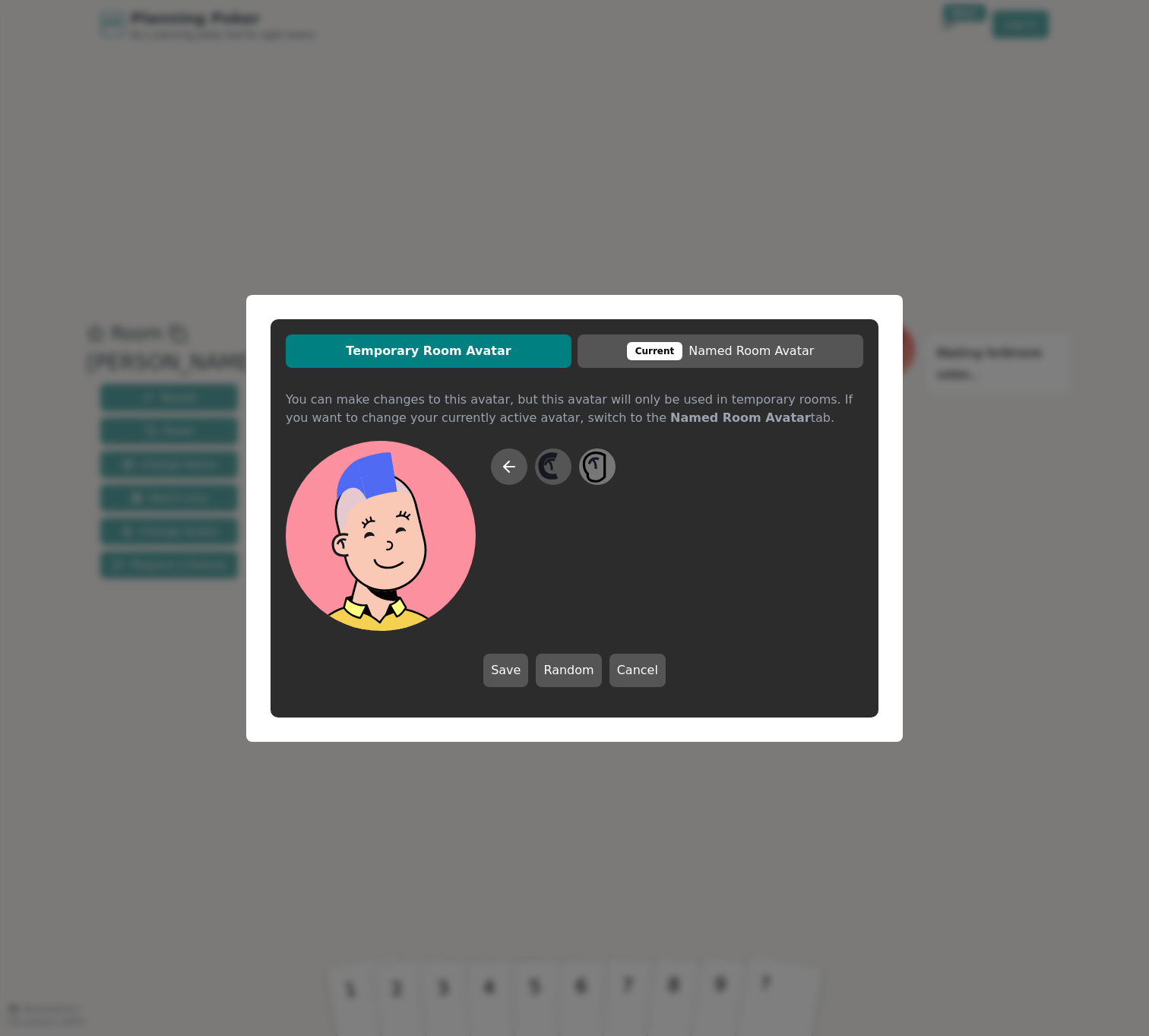
click at [604, 475] on icon at bounding box center [597, 466] width 30 height 34
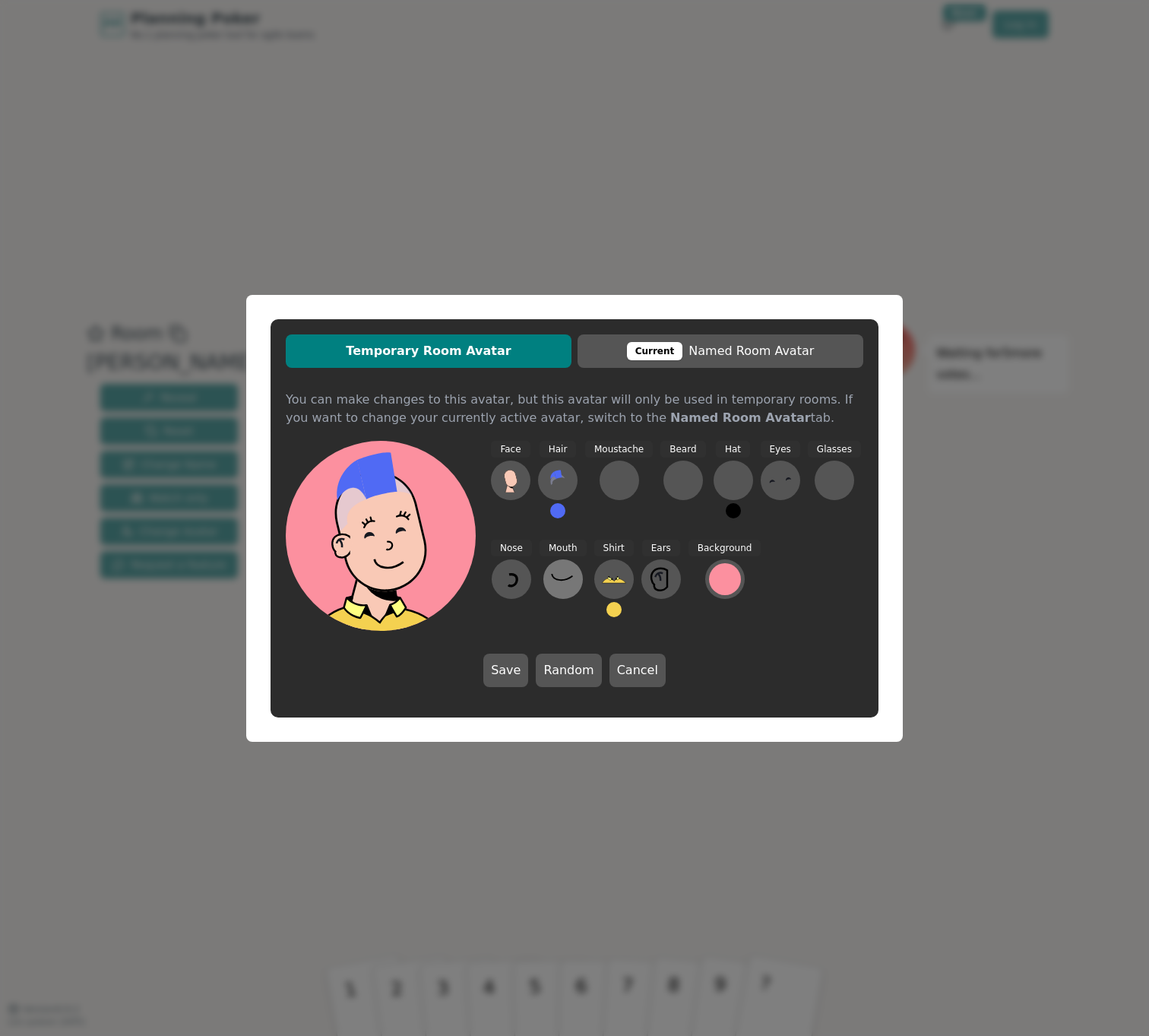
click at [571, 584] on icon at bounding box center [563, 579] width 24 height 24
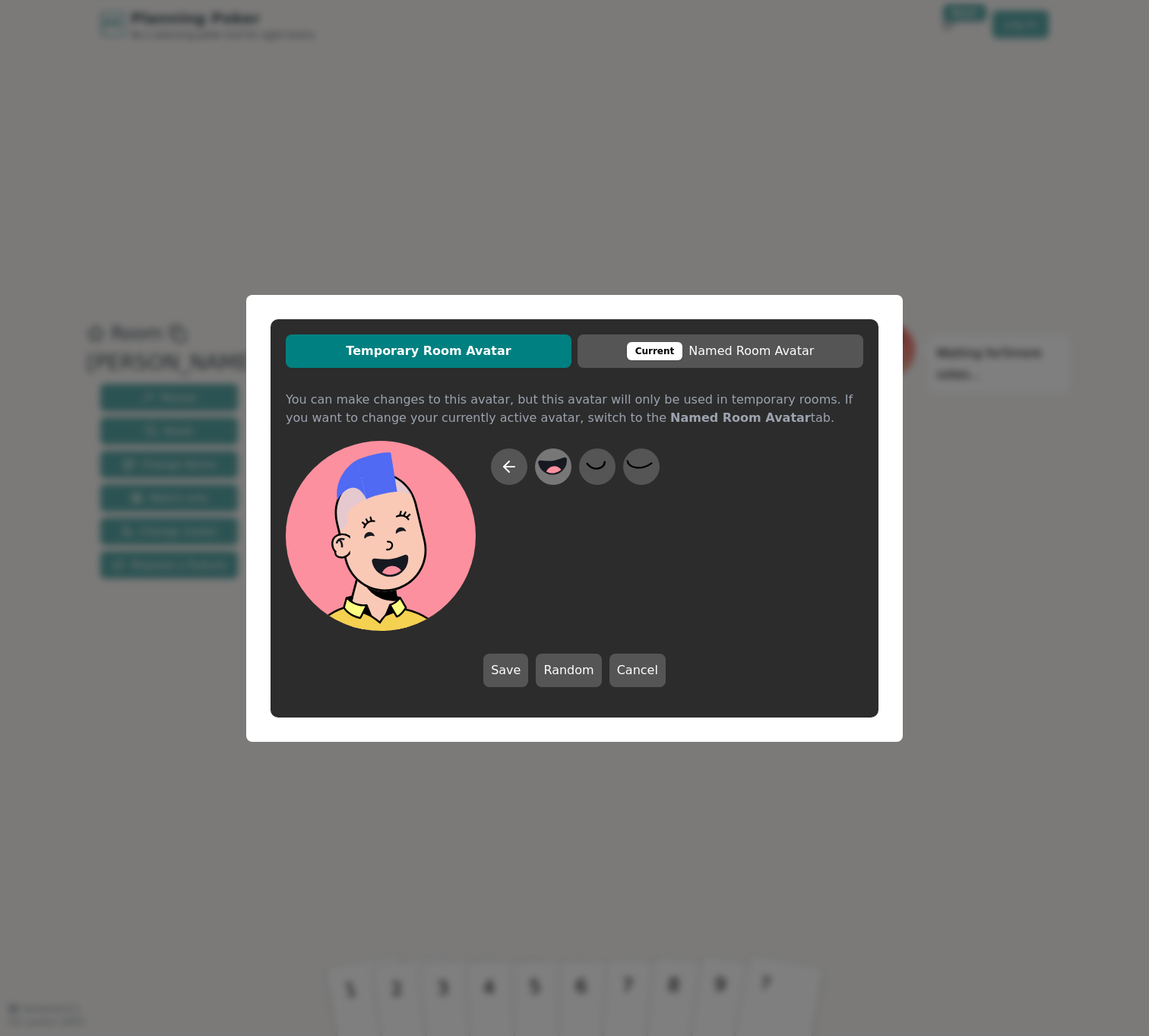
click at [549, 467] on icon at bounding box center [553, 465] width 27 height 16
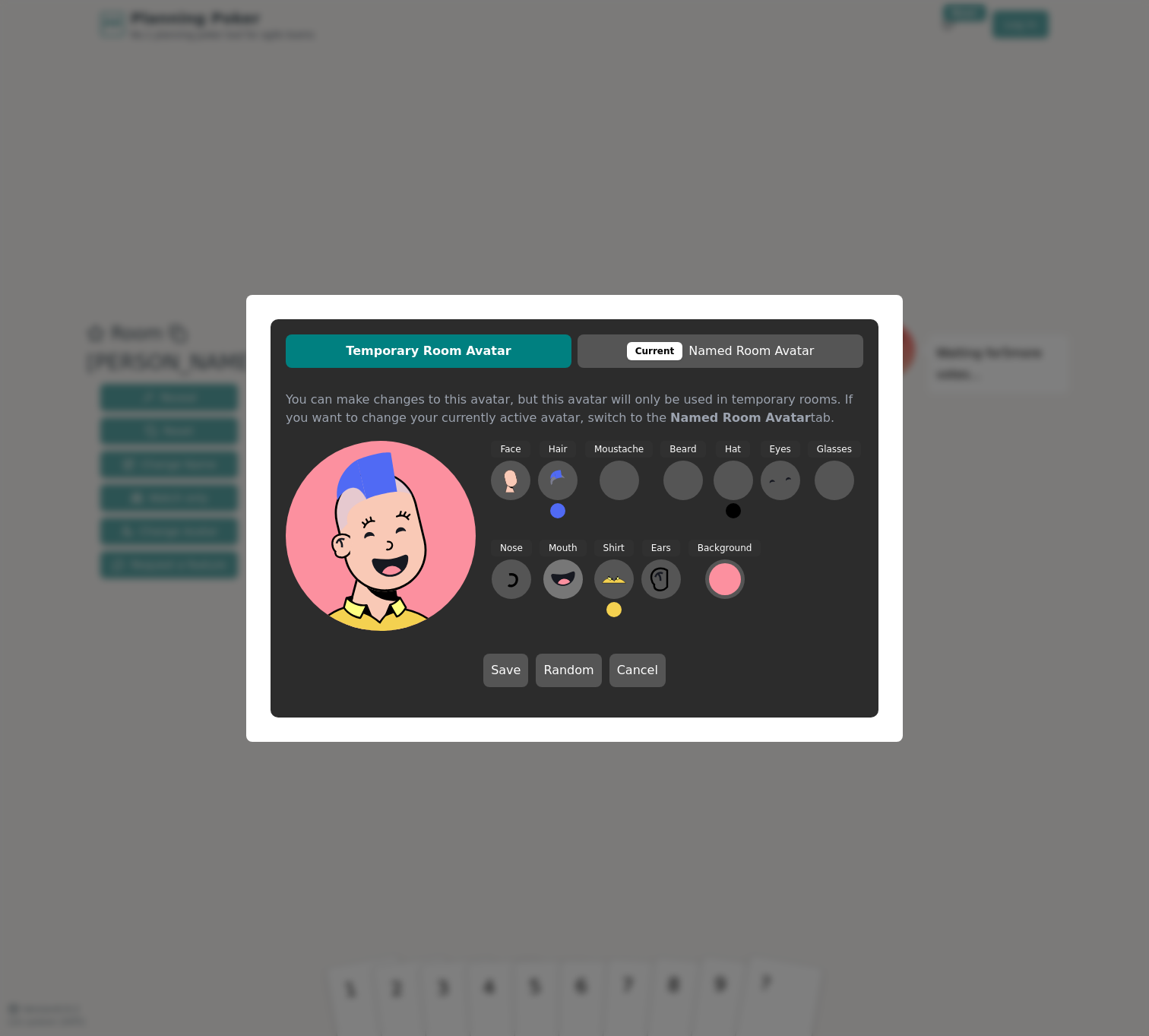
click at [560, 587] on circle at bounding box center [564, 586] width 16 height 16
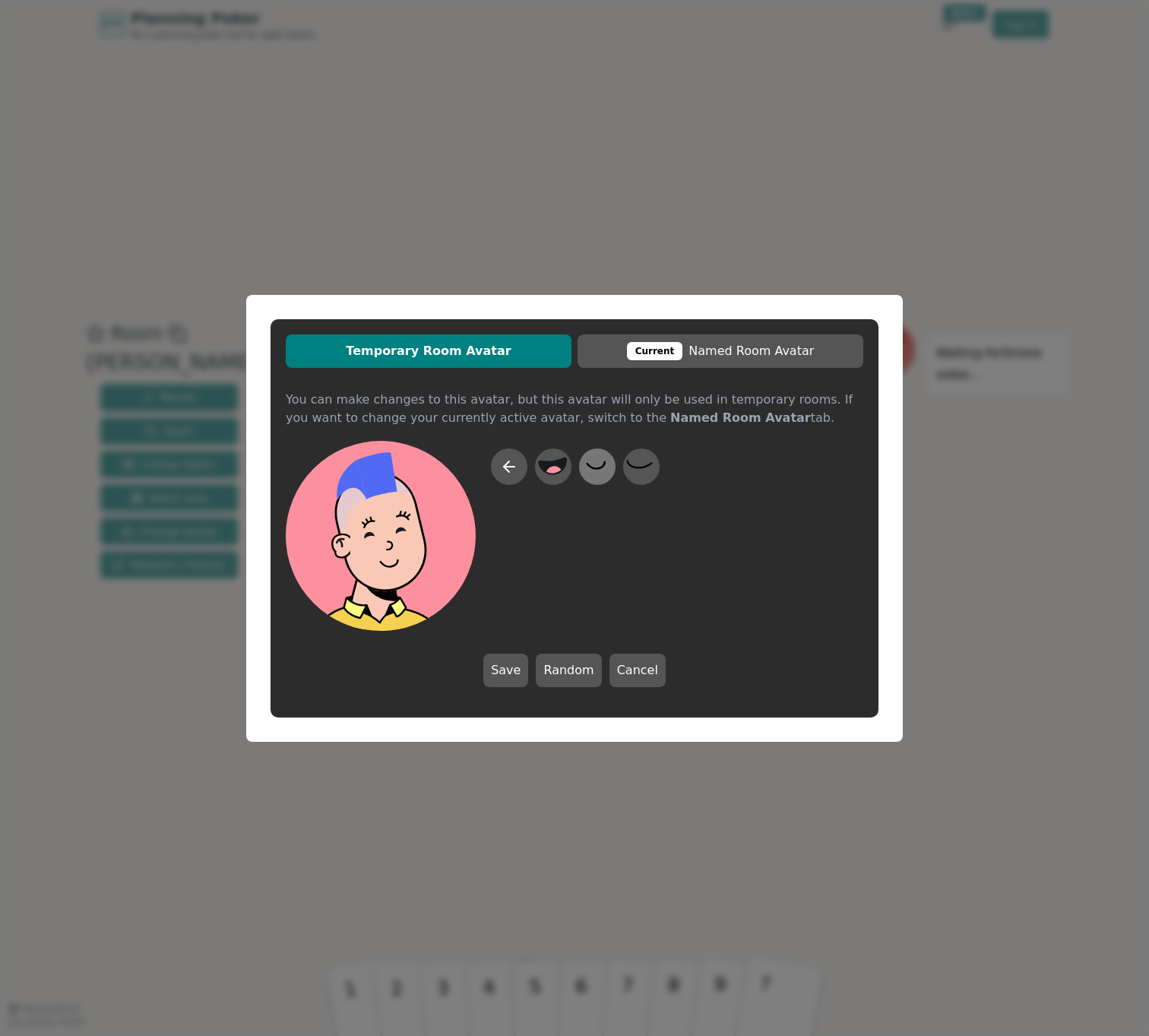
click at [590, 468] on icon at bounding box center [597, 466] width 30 height 34
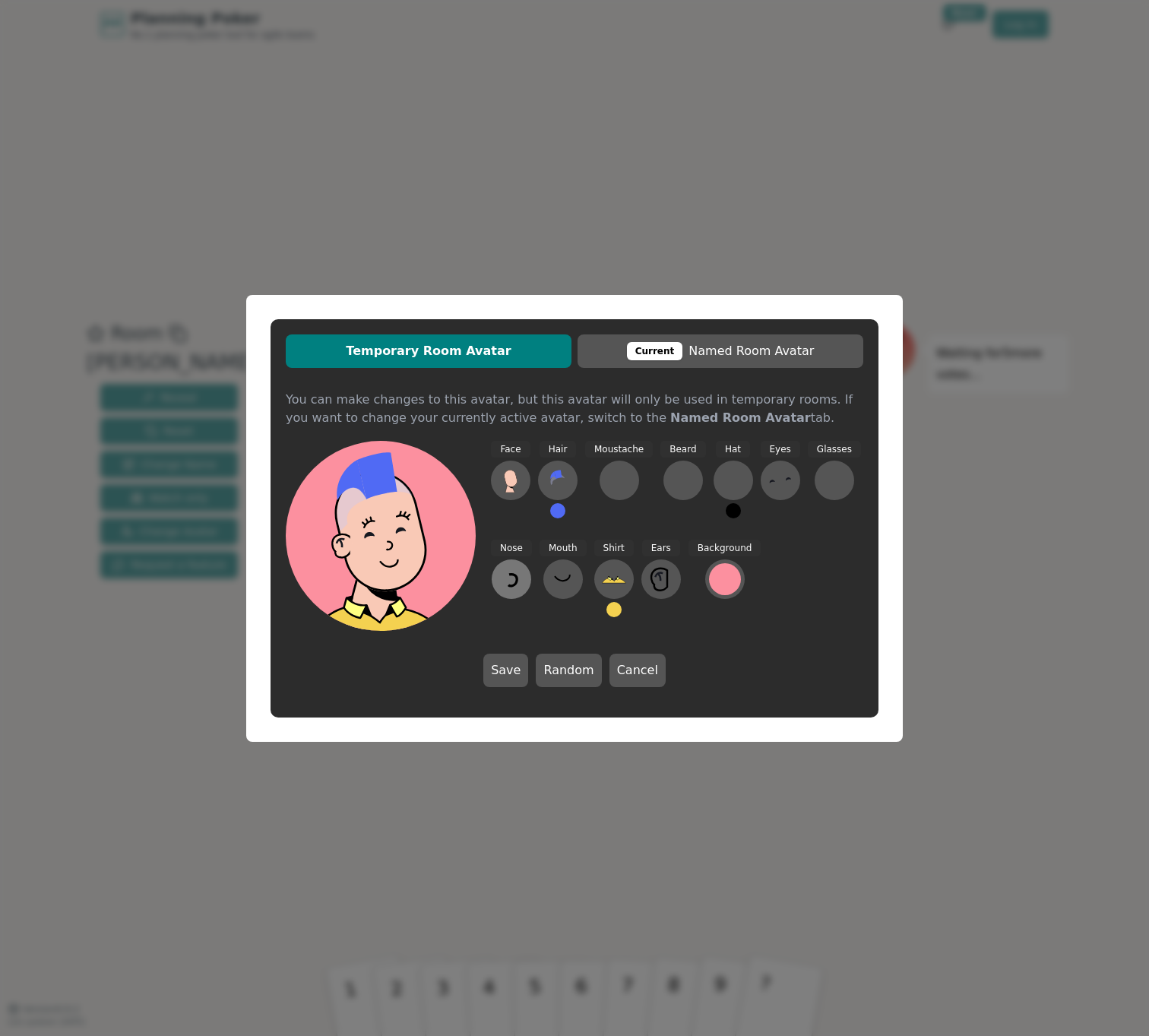
click at [513, 589] on icon at bounding box center [512, 579] width 24 height 24
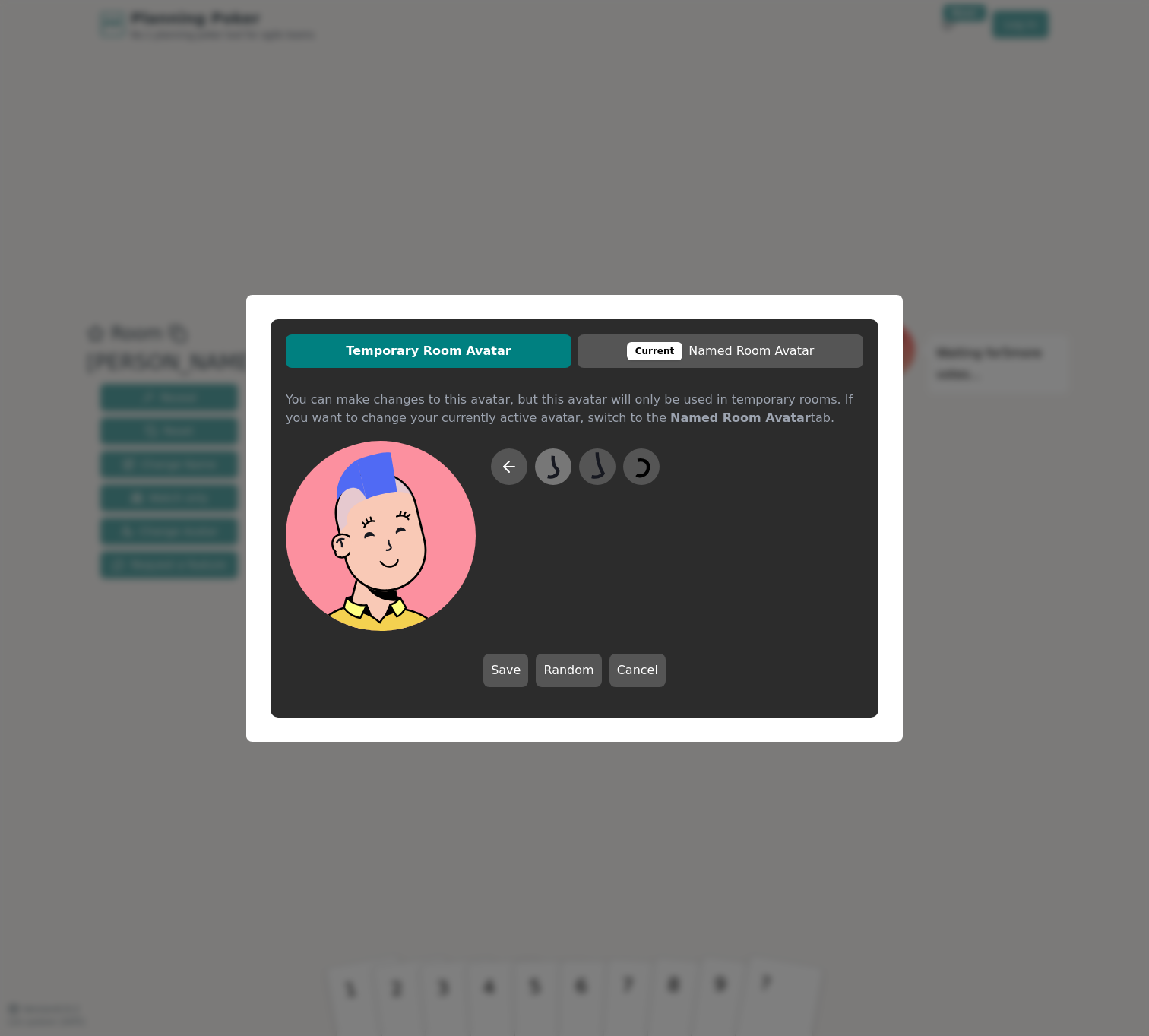
click at [555, 468] on icon at bounding box center [553, 466] width 30 height 34
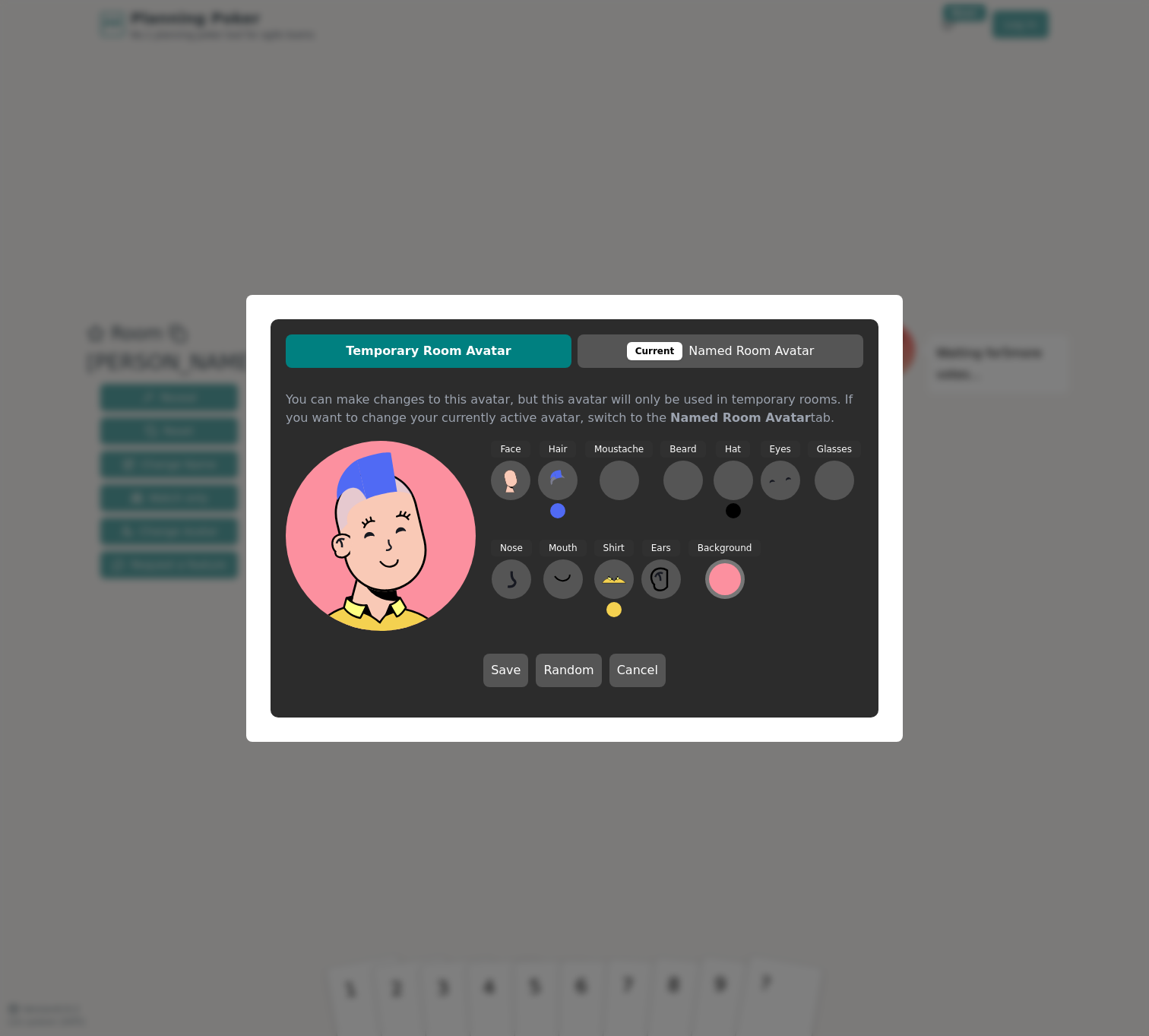
click at [714, 580] on div at bounding box center [725, 579] width 32 height 32
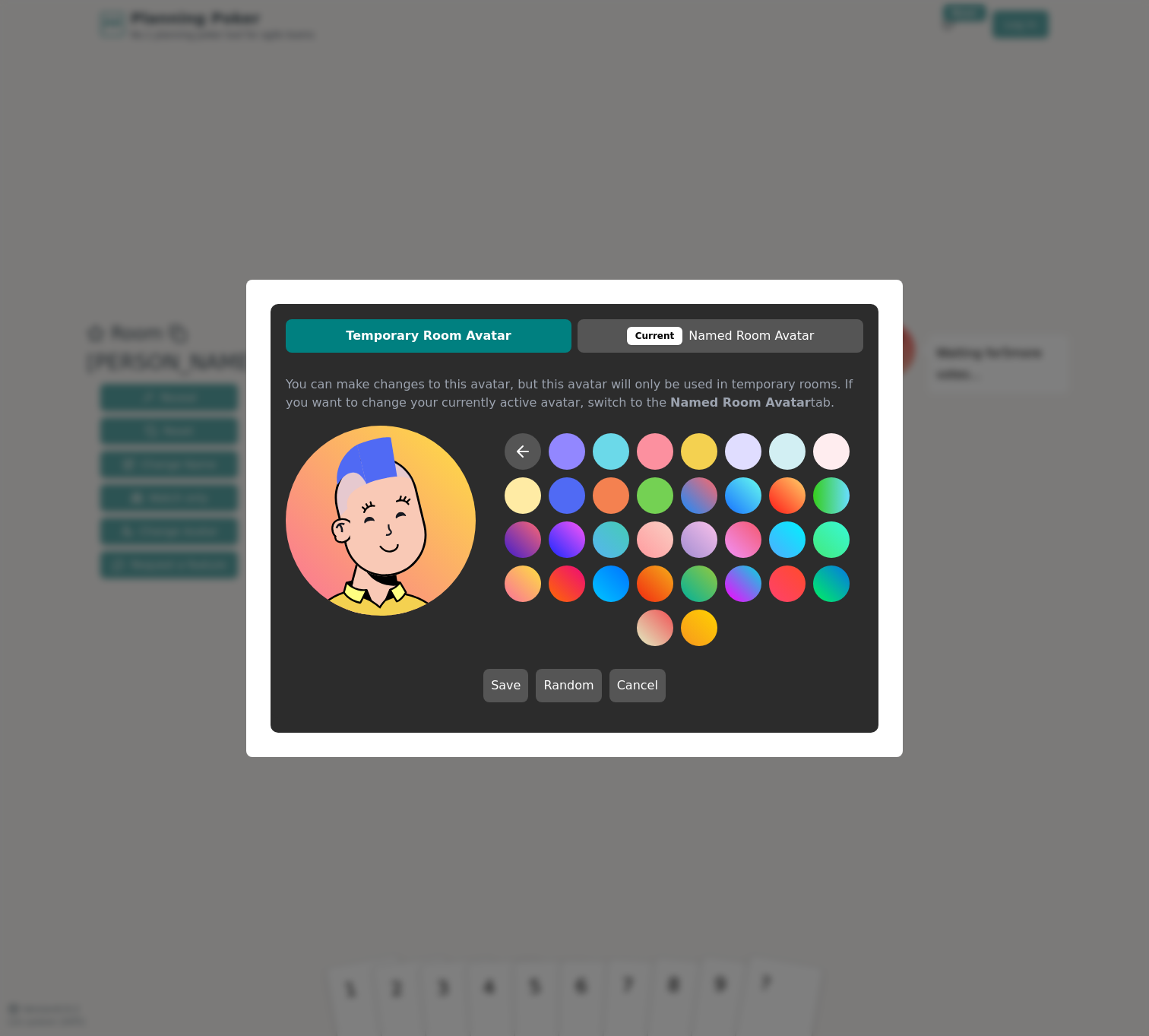
click at [527, 585] on button at bounding box center [523, 583] width 37 height 37
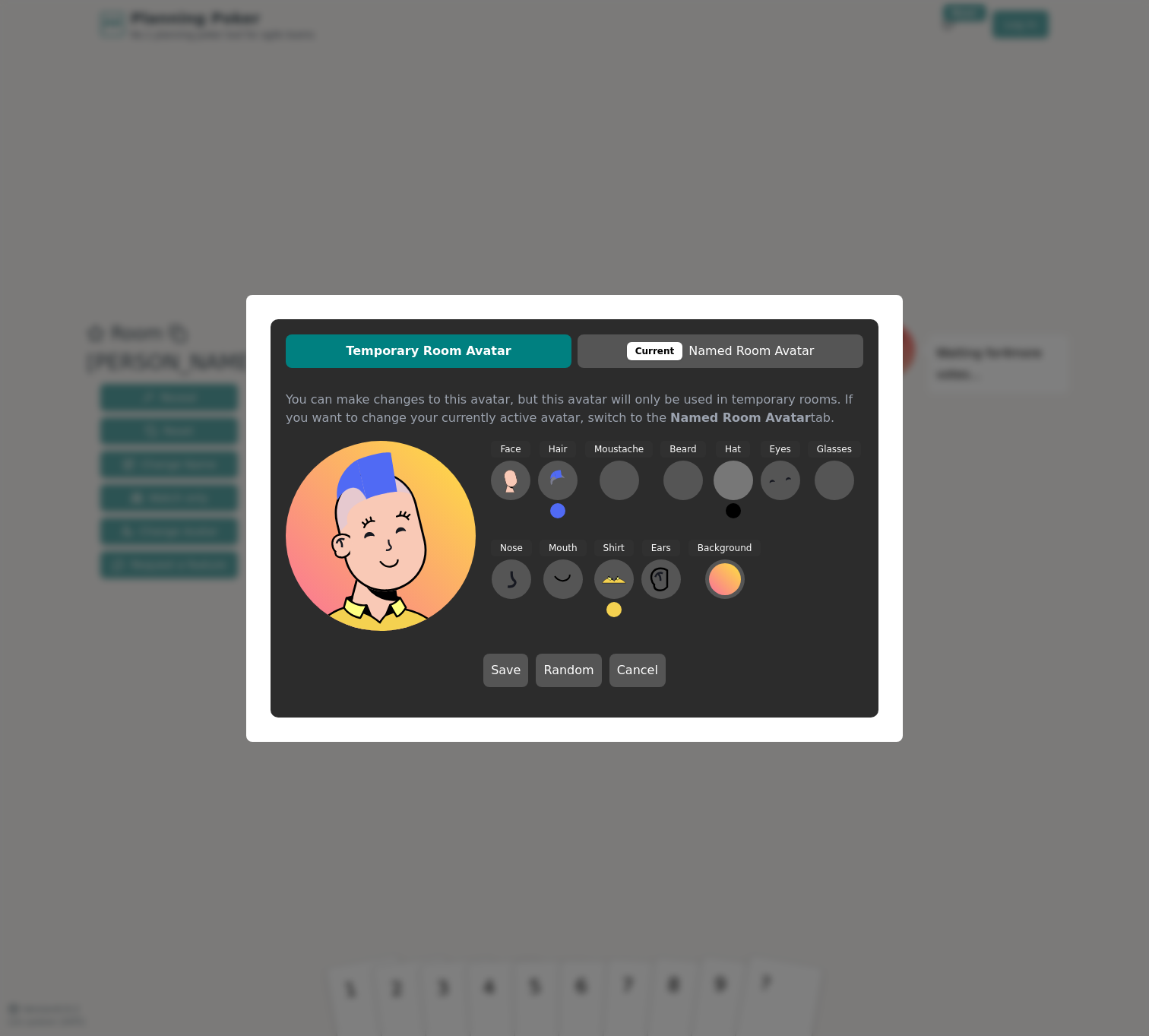
click at [744, 481] on button at bounding box center [733, 480] width 39 height 39
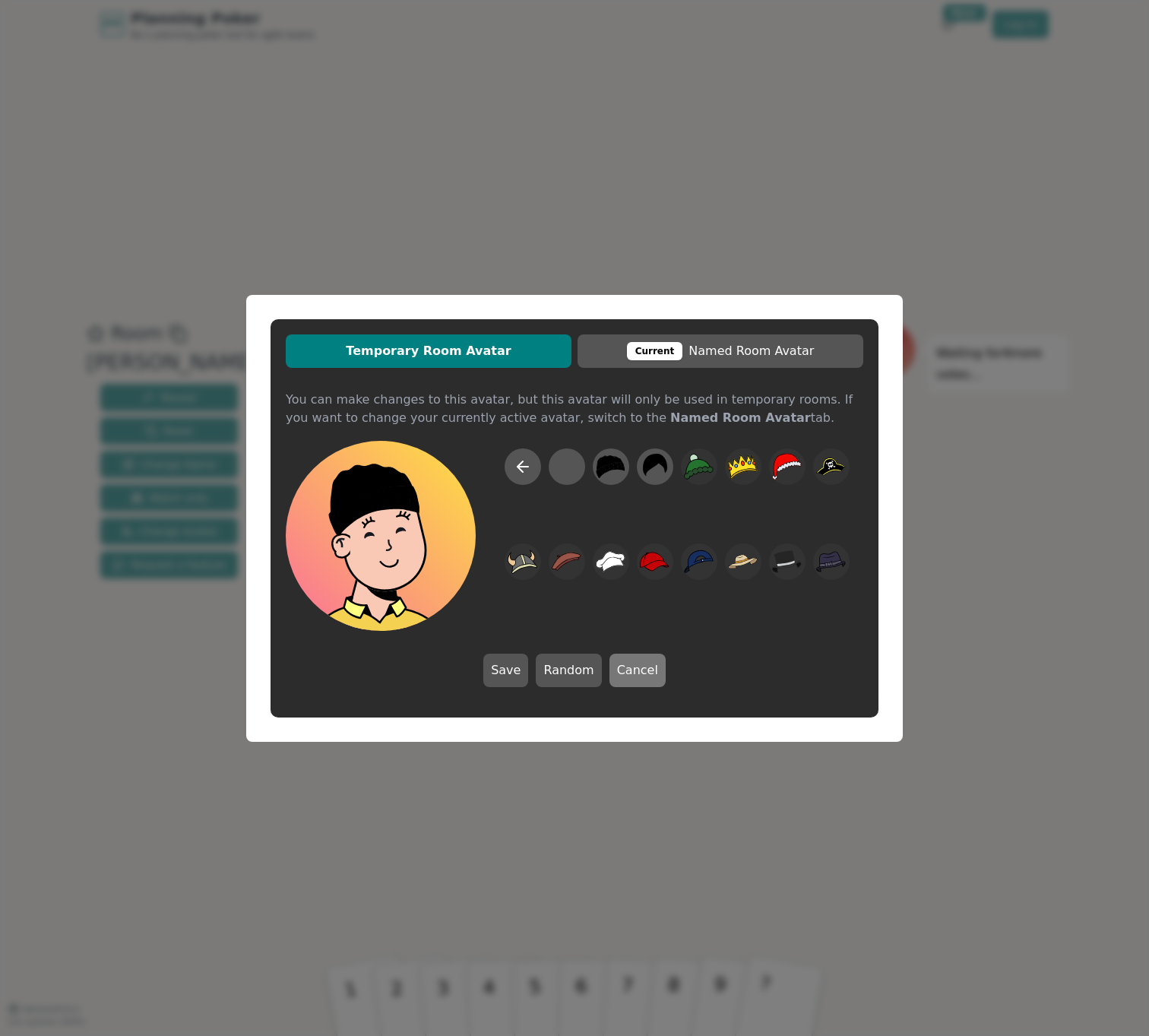
click at [633, 674] on button "Cancel" at bounding box center [637, 670] width 56 height 34
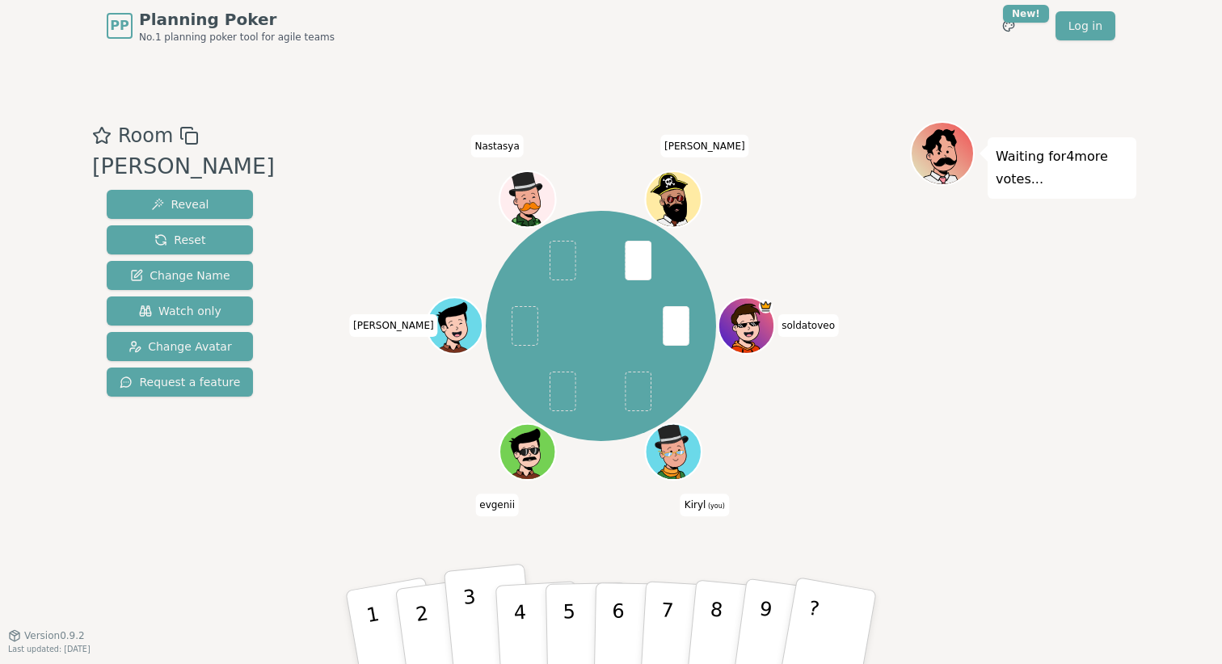
click at [489, 613] on button "3" at bounding box center [490, 628] width 92 height 129
click at [903, 453] on div "soldatoveo Kiryl (you) evgenii Pavel Nastasya Sergey N" at bounding box center [601, 326] width 618 height 352
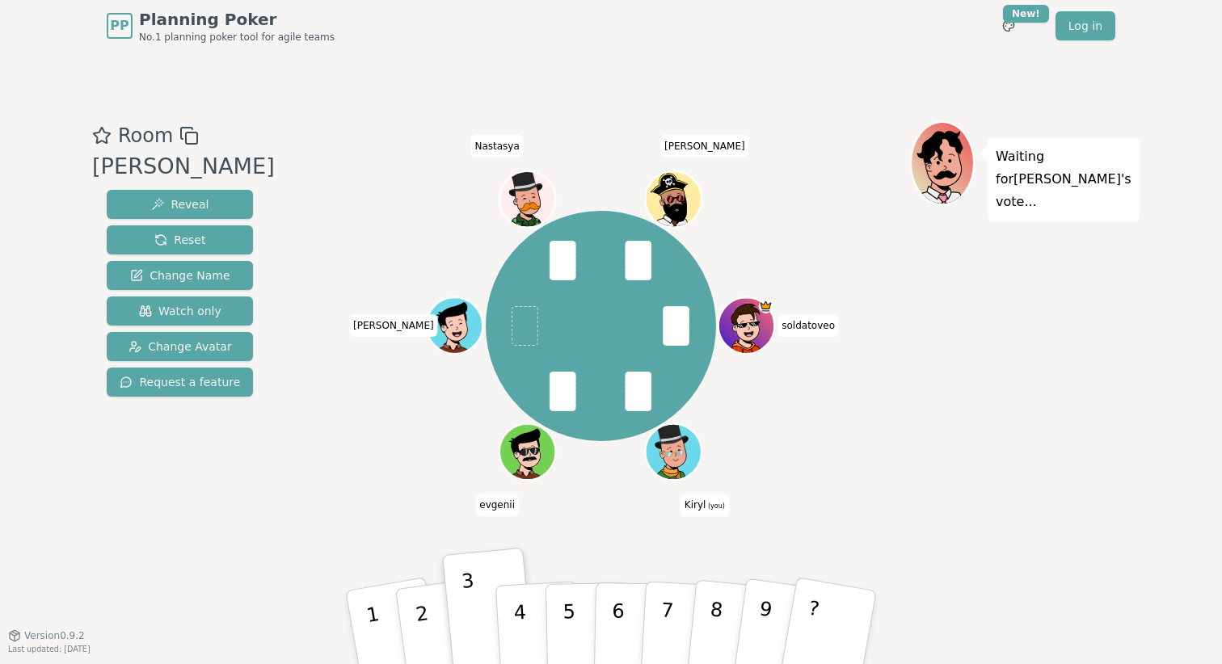
click at [1031, 446] on div "Waiting for Pavel 's vote..." at bounding box center [1023, 343] width 226 height 445
click at [1028, 411] on div "Waiting for Pavel 's vote..." at bounding box center [1023, 343] width 226 height 445
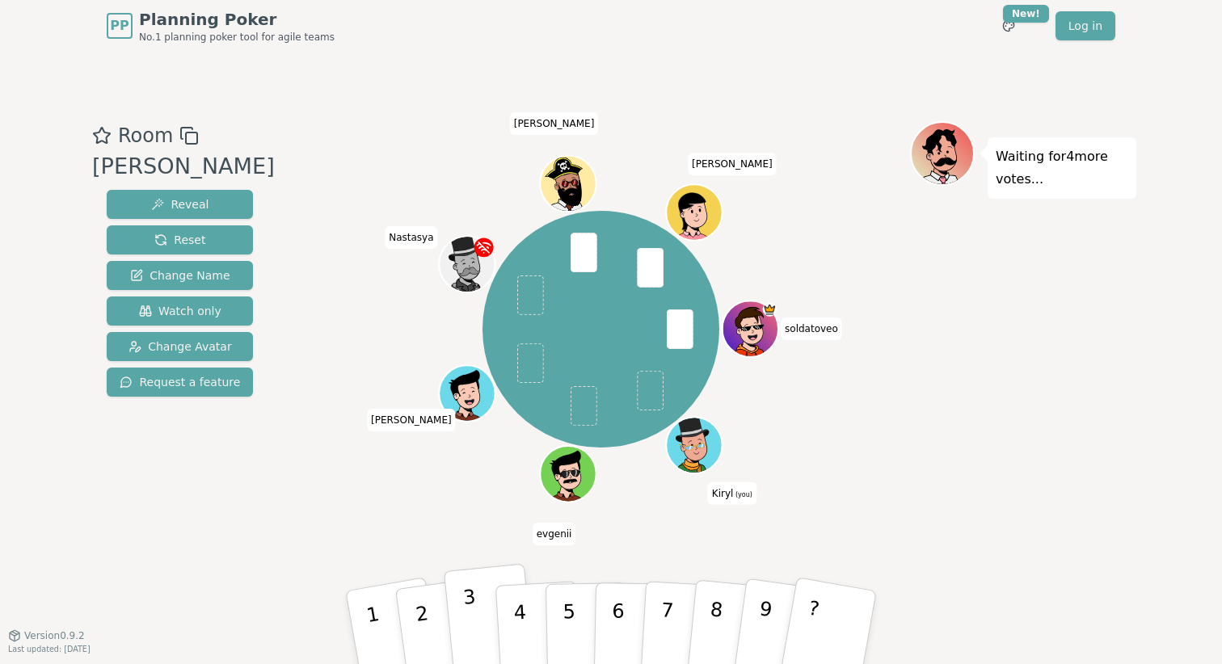
click at [471, 613] on button "3" at bounding box center [490, 628] width 92 height 129
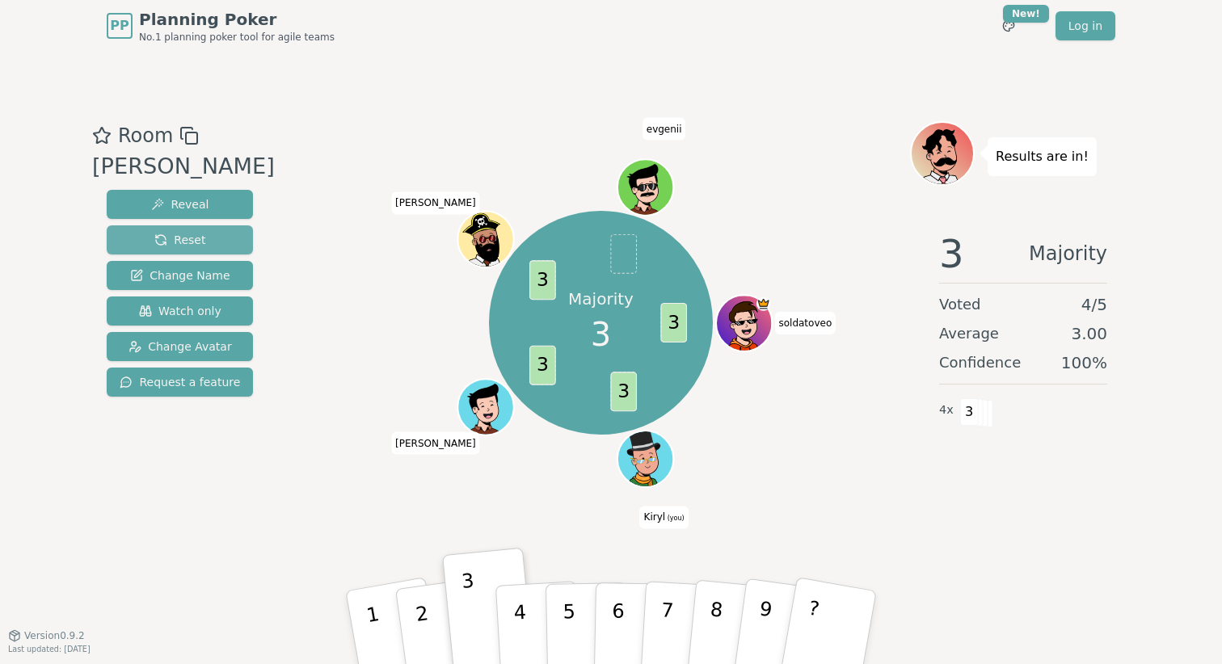
click at [192, 242] on button "Reset" at bounding box center [180, 239] width 146 height 29
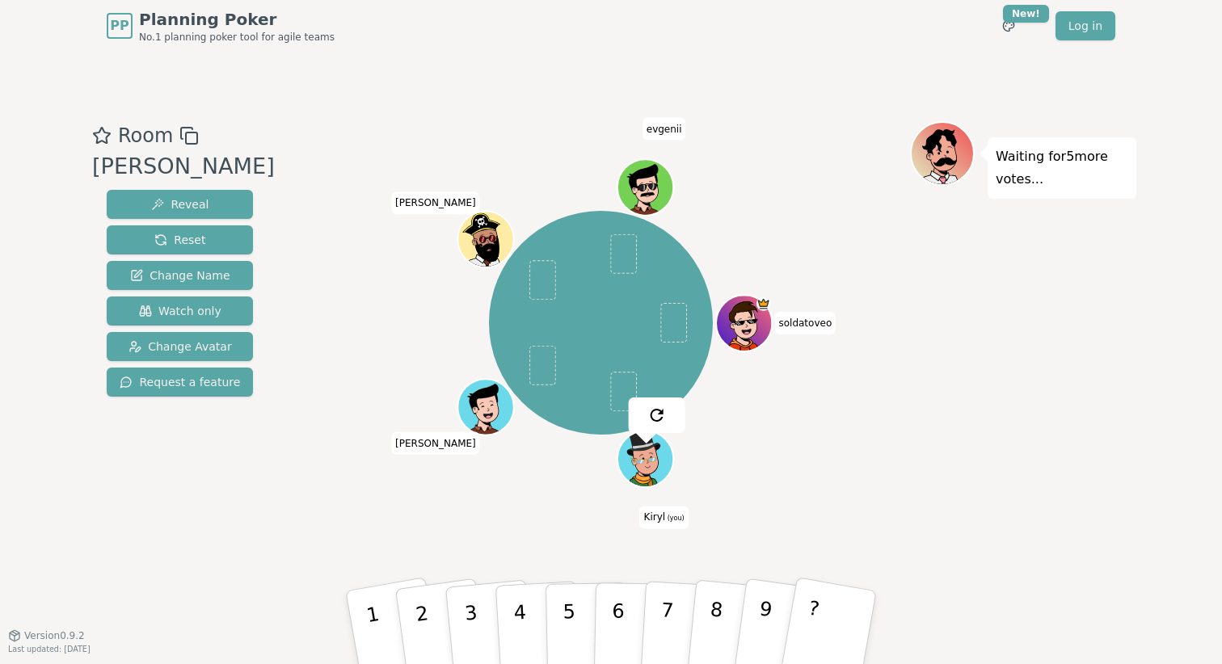
click at [340, 163] on div "soldatoveo Kiryl (you) Pavel Sergey N evgenii" at bounding box center [601, 322] width 618 height 345
